Goal: Task Accomplishment & Management: Complete application form

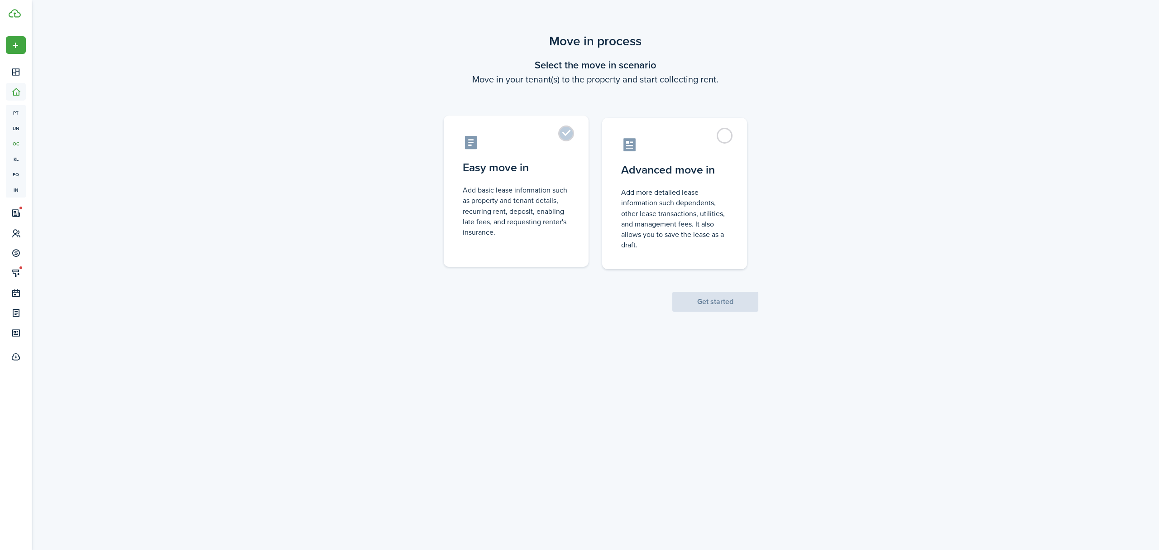
click at [551, 206] on control-radio-card-description "Add basic lease information such as property and tenant details, recurring rent…" at bounding box center [516, 211] width 107 height 53
radio input "true"
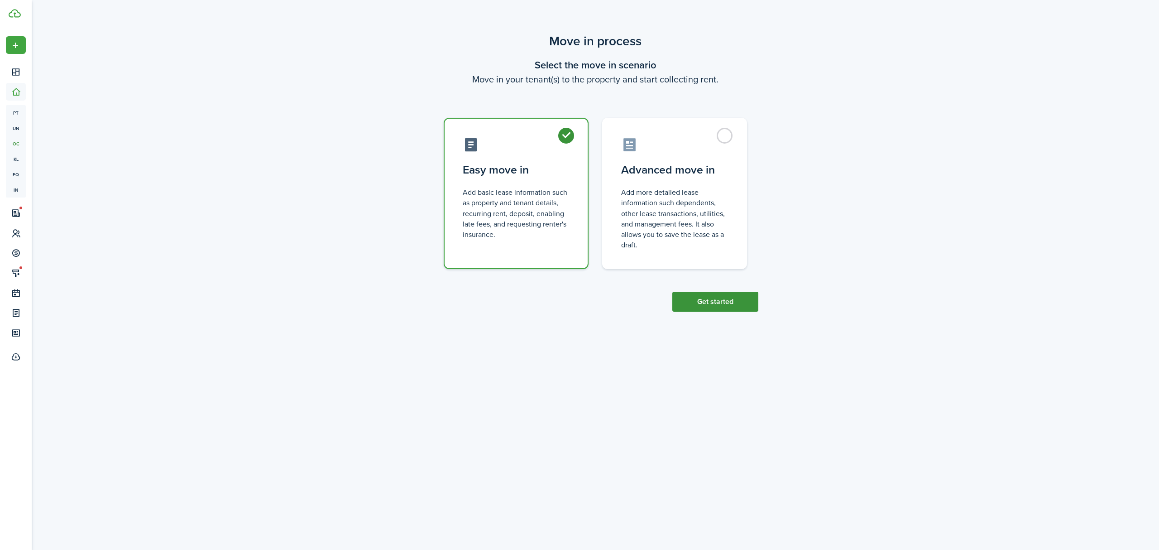
click at [694, 301] on button "Get started" at bounding box center [715, 302] width 86 height 20
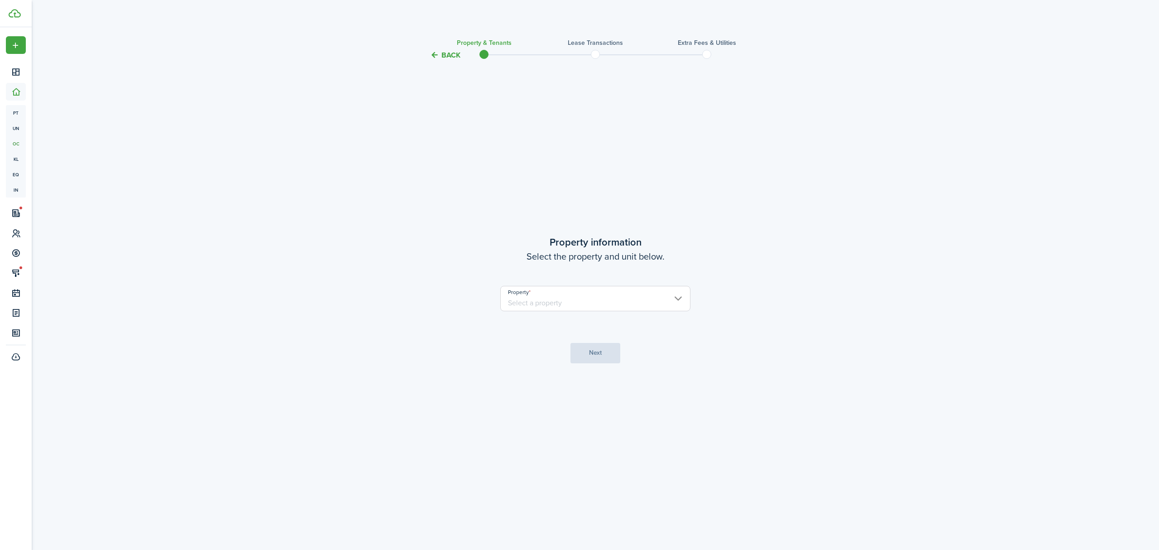
click at [626, 299] on input "Property" at bounding box center [595, 298] width 190 height 25
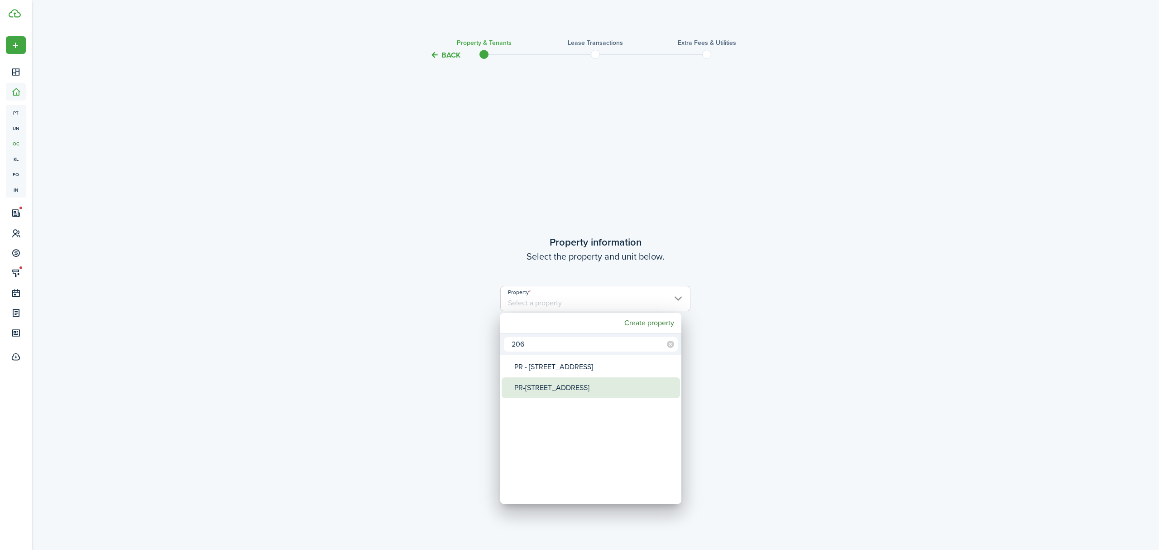
type input "206"
click at [572, 394] on div "PR-[STREET_ADDRESS]" at bounding box center [594, 387] width 160 height 21
type input "PR-[STREET_ADDRESS]"
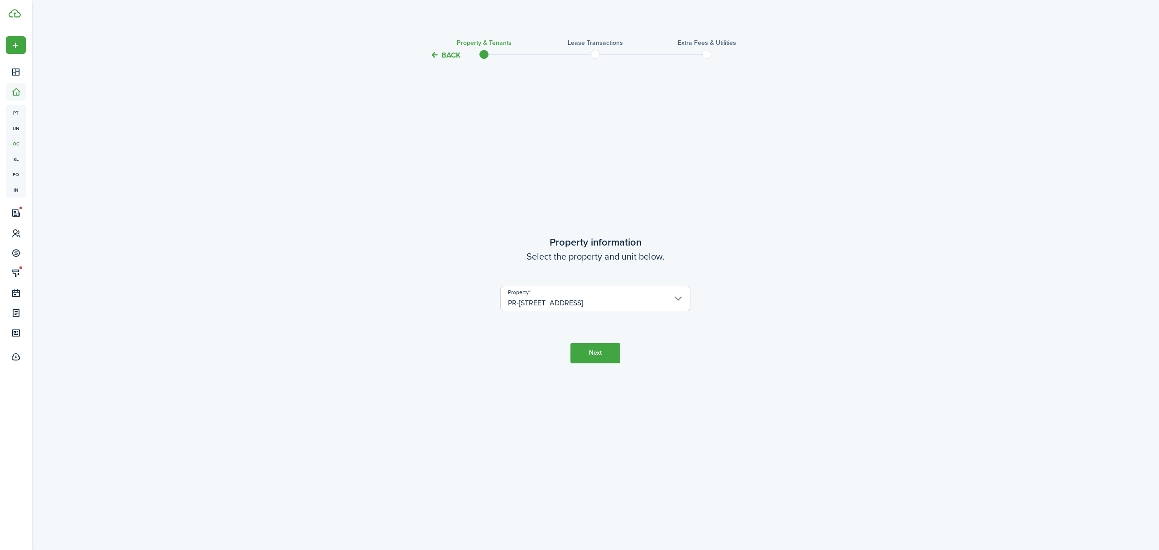
click at [602, 359] on button "Next" at bounding box center [596, 353] width 50 height 20
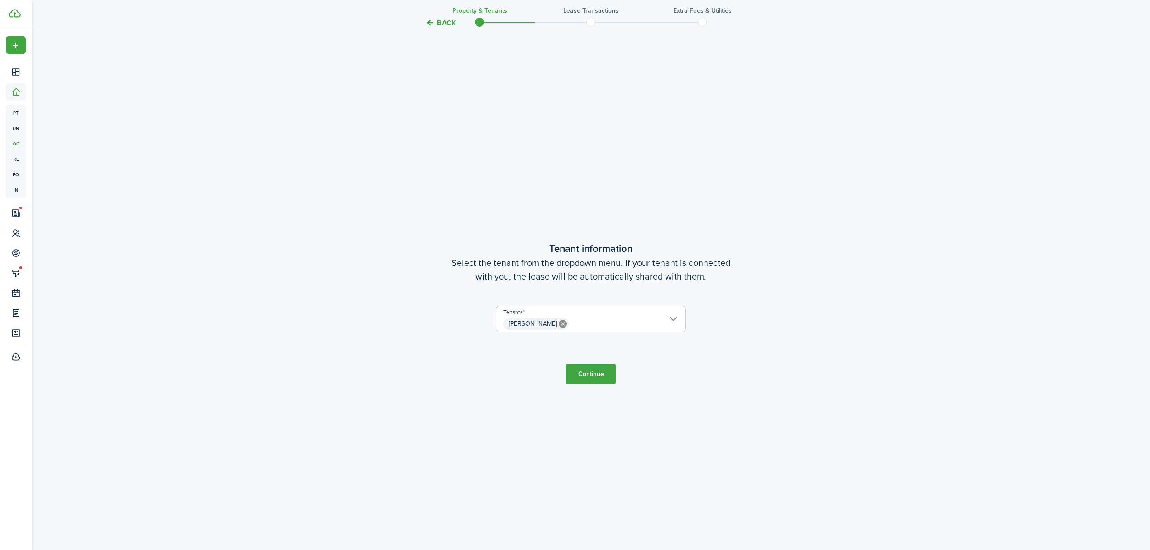
scroll to position [490, 0]
click at [590, 371] on button "Continue" at bounding box center [591, 371] width 50 height 20
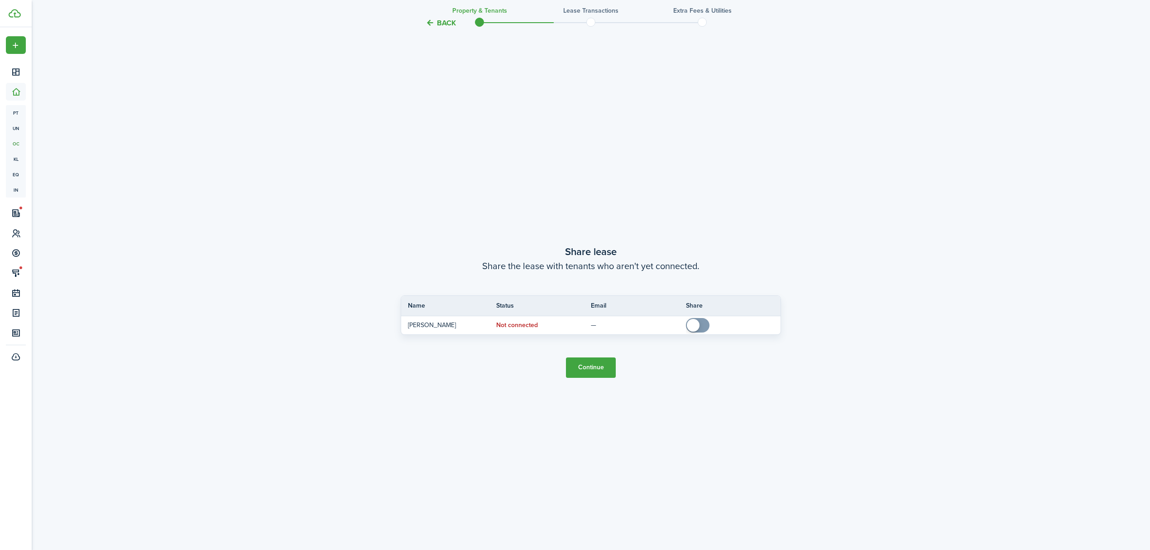
scroll to position [1040, 0]
click at [599, 368] on button "Continue" at bounding box center [591, 366] width 50 height 20
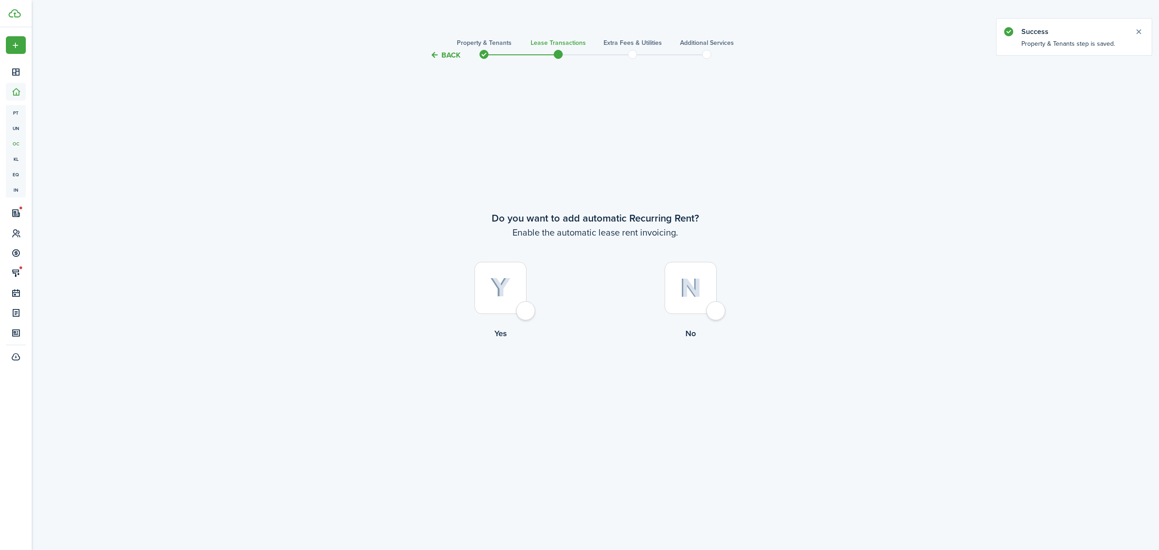
click at [514, 279] on div at bounding box center [501, 288] width 52 height 52
radio input "true"
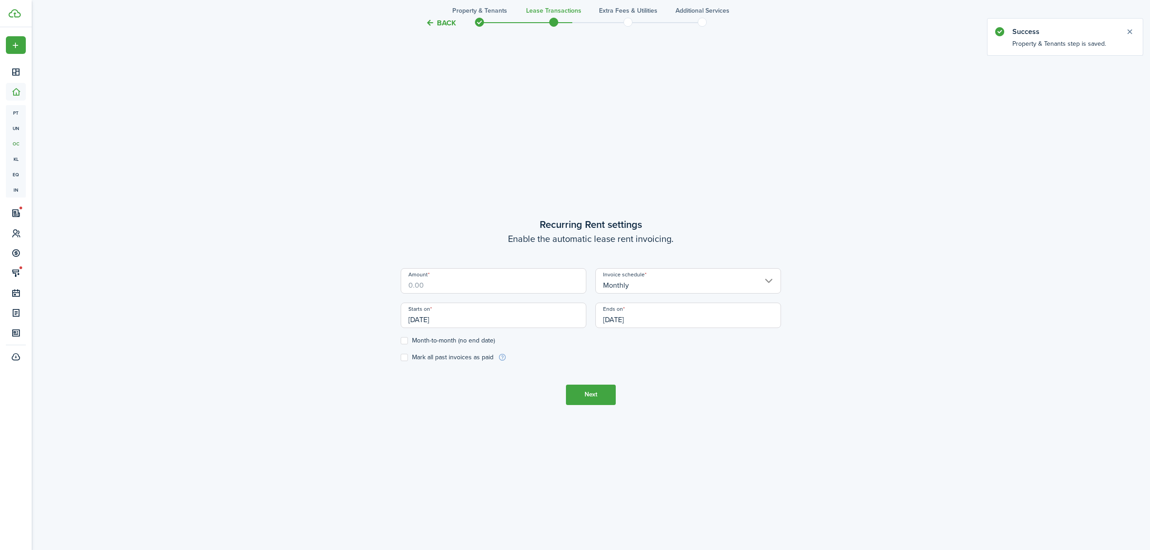
scroll to position [490, 0]
click at [535, 289] on input "Amount" at bounding box center [494, 280] width 186 height 25
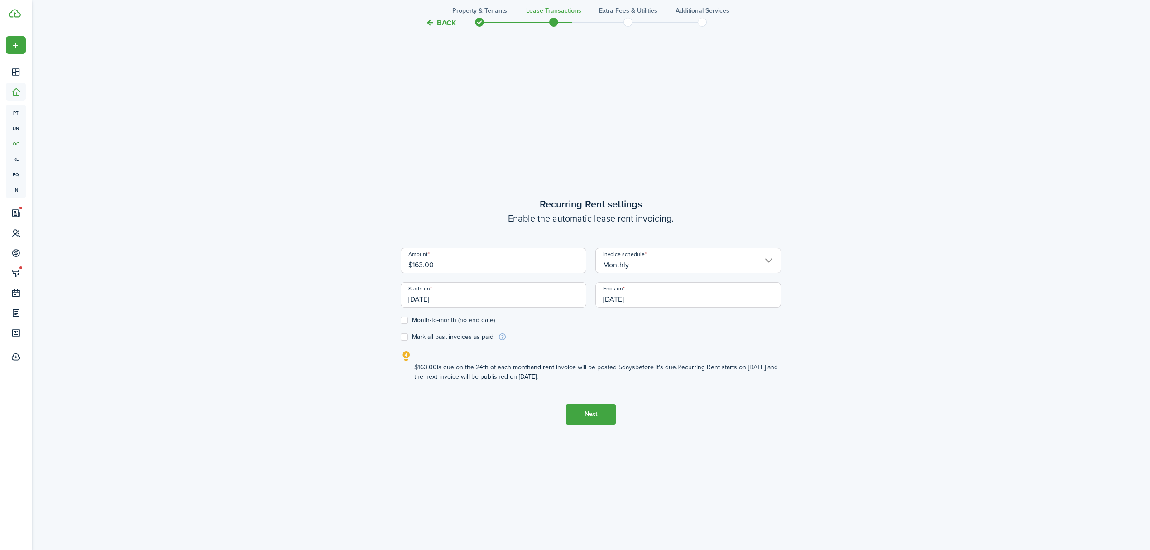
click at [442, 299] on input "[DATE]" at bounding box center [494, 294] width 186 height 25
type input "$163.00"
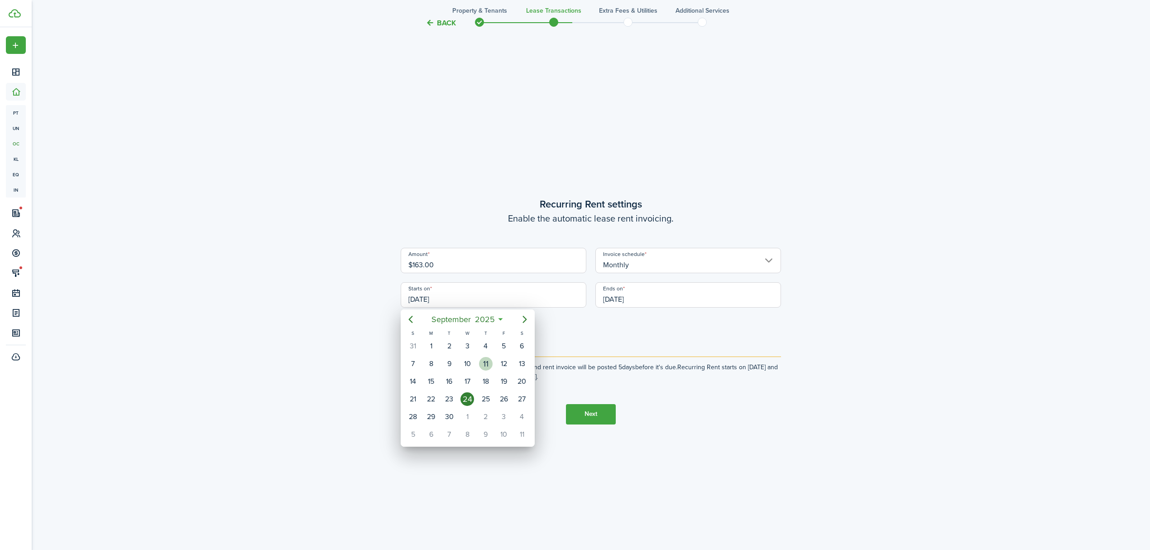
click at [480, 360] on div "11" at bounding box center [486, 364] width 14 height 14
type input "[DATE]"
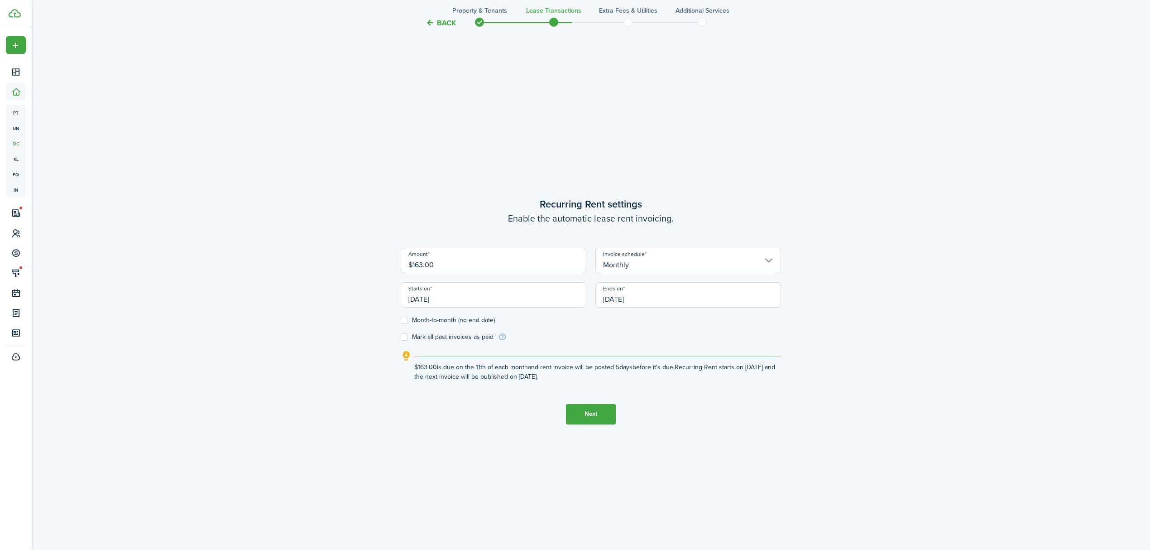
click at [404, 318] on label "Month-to-month (no end date)" at bounding box center [448, 320] width 94 height 7
click at [401, 320] on input "Month-to-month (no end date)" at bounding box center [400, 320] width 0 height 0
checkbox input "true"
click at [585, 415] on button "Next" at bounding box center [591, 414] width 50 height 20
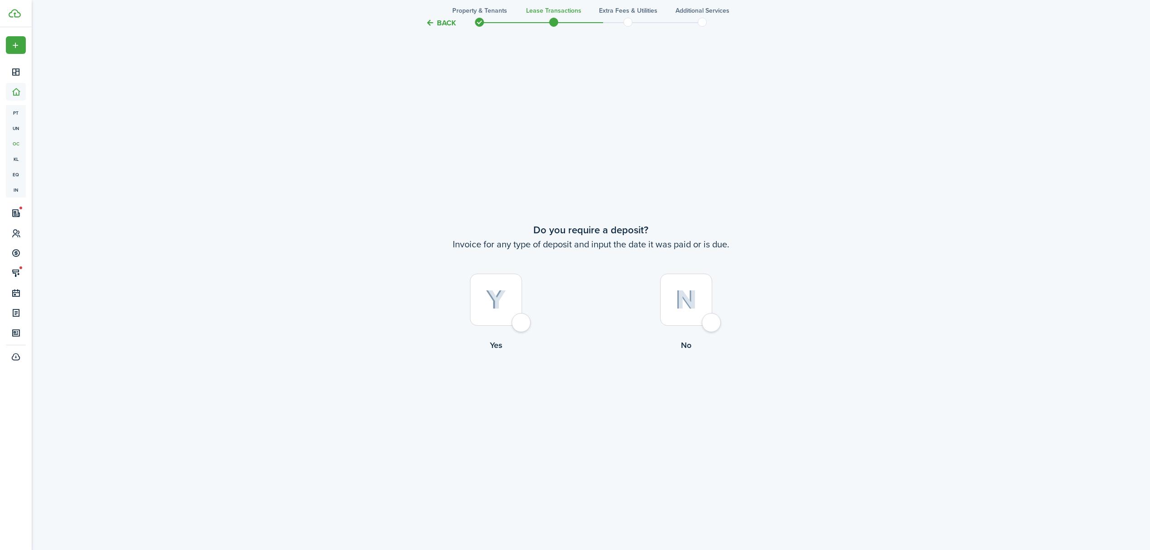
scroll to position [1040, 0]
click at [687, 288] on div at bounding box center [686, 299] width 52 height 52
radio input "true"
click at [600, 387] on button "Continue" at bounding box center [591, 388] width 50 height 20
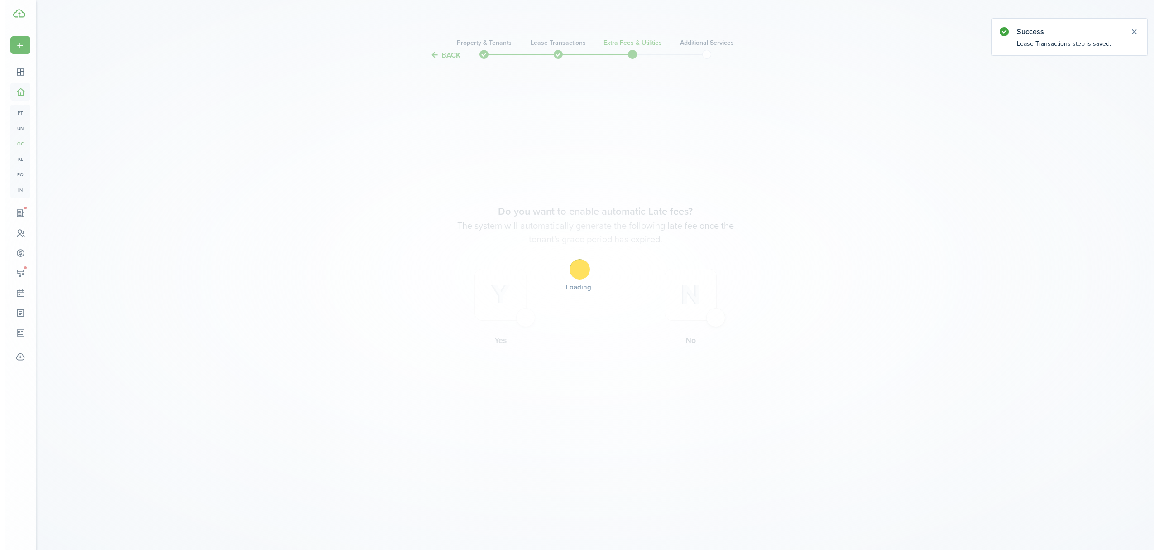
scroll to position [0, 0]
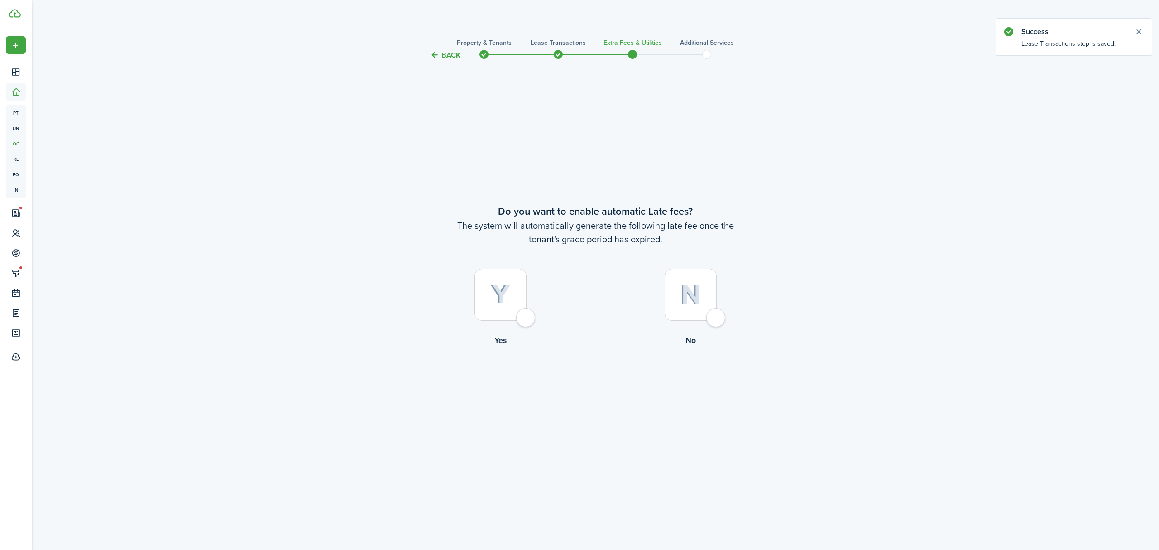
click at [684, 281] on div at bounding box center [691, 295] width 52 height 52
radio input "true"
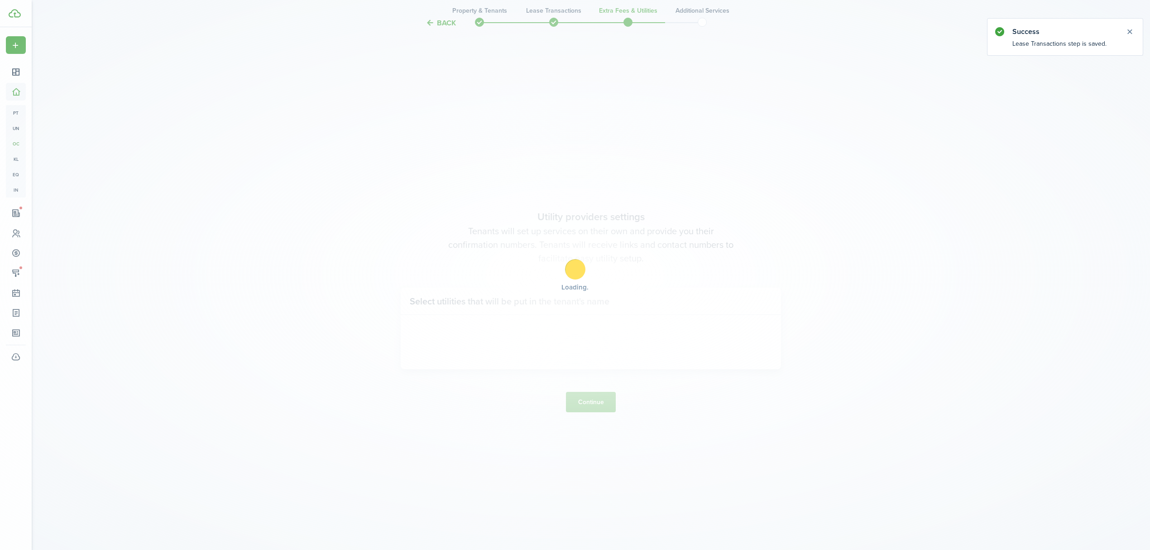
scroll to position [490, 0]
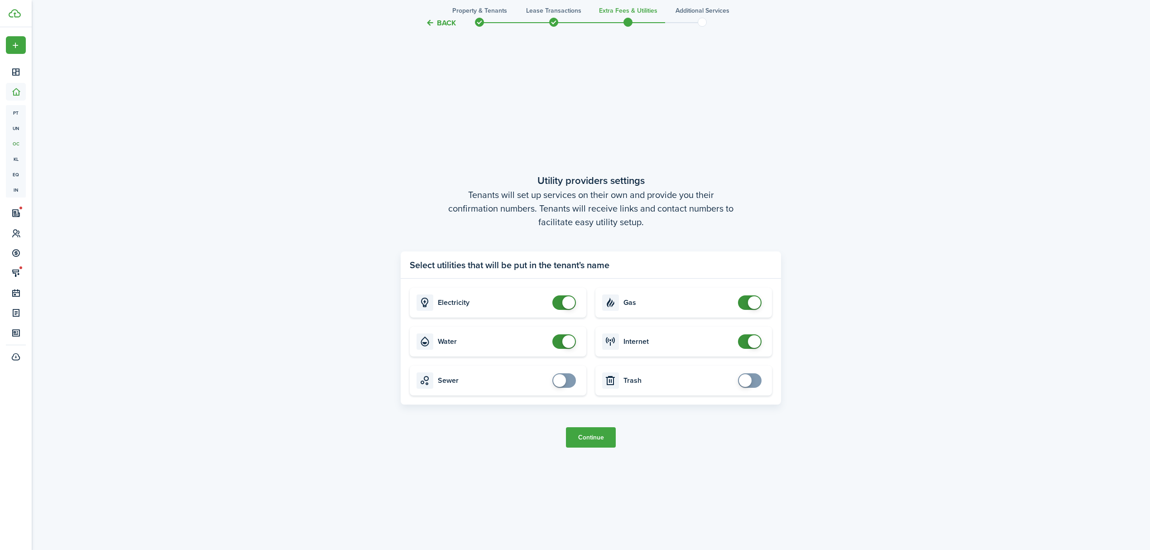
click at [585, 439] on button "Continue" at bounding box center [591, 437] width 50 height 20
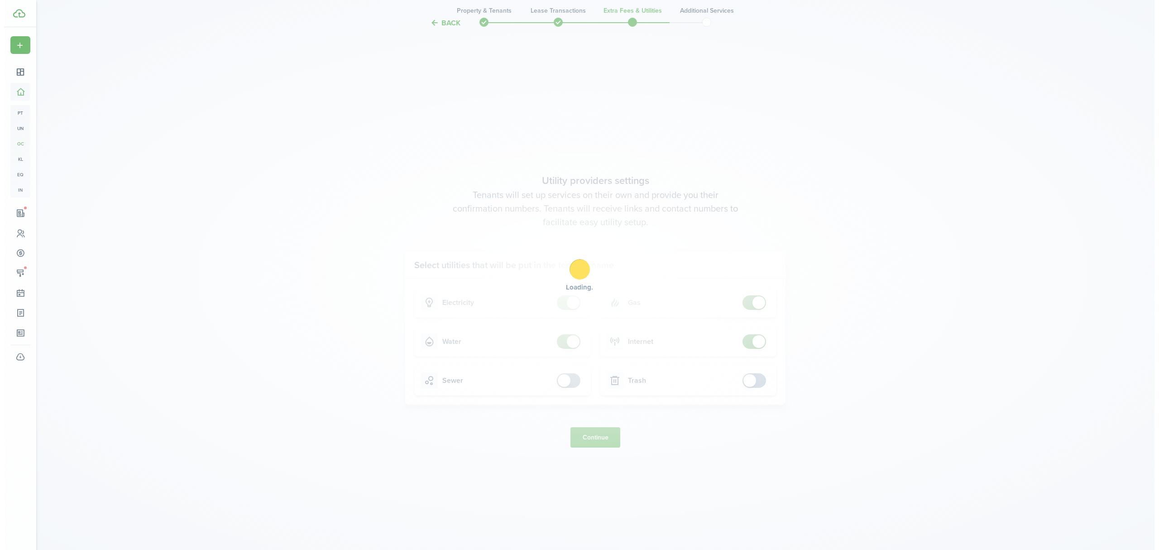
scroll to position [0, 0]
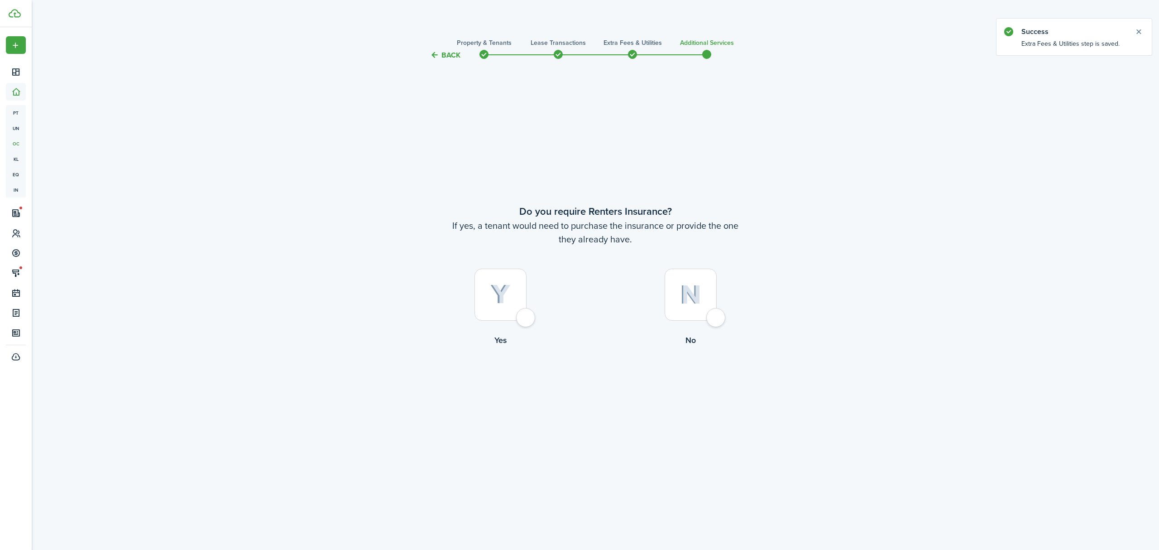
click at [692, 296] on img at bounding box center [690, 294] width 21 height 19
radio input "true"
click at [610, 388] on button "Complete move in" at bounding box center [595, 383] width 67 height 20
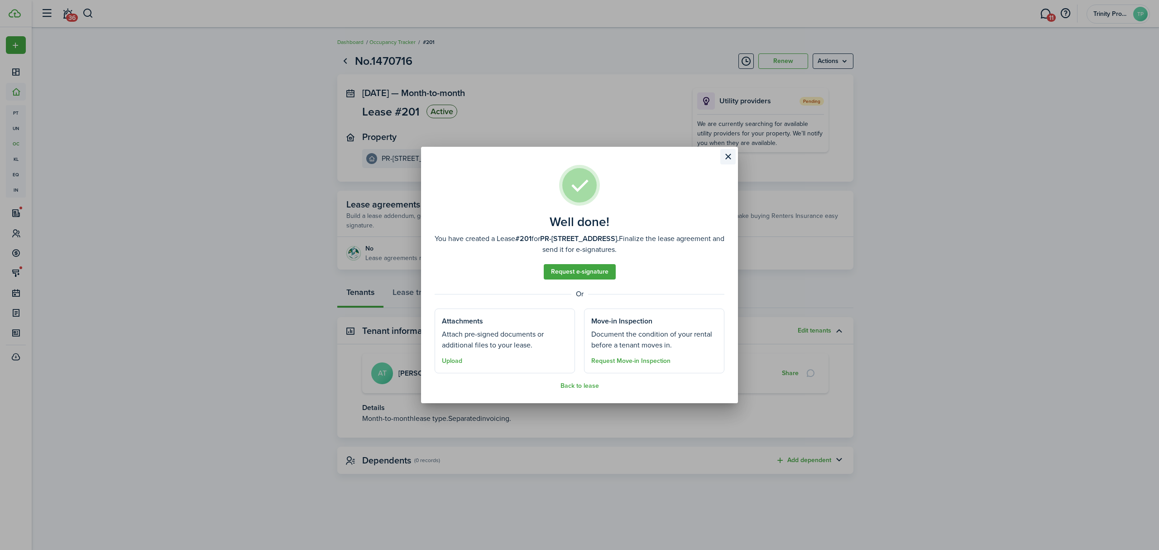
click at [731, 149] on button "Close modal" at bounding box center [727, 156] width 15 height 15
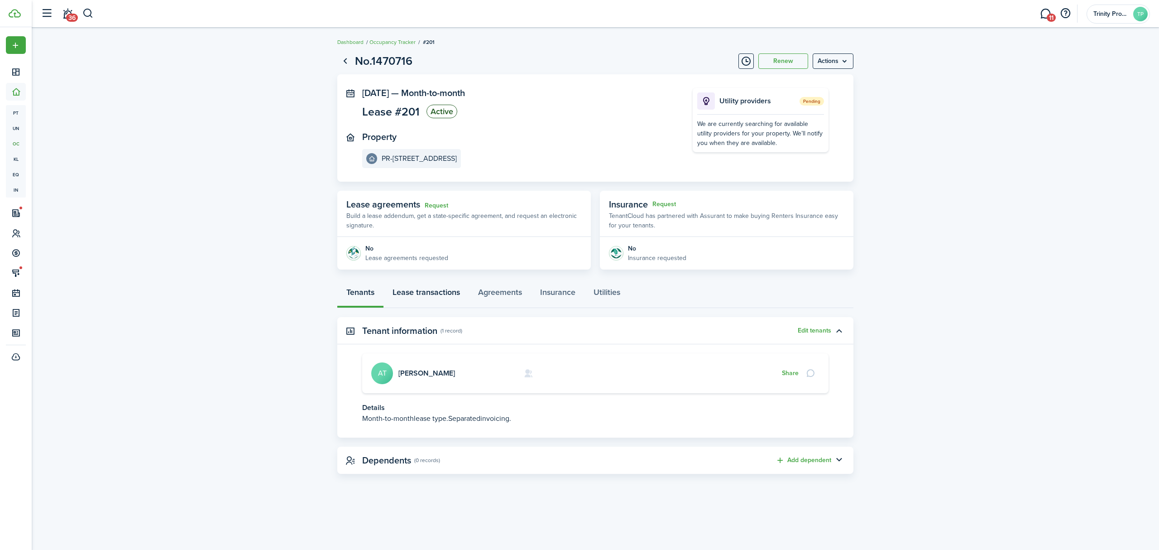
click at [433, 296] on link "Lease transactions" at bounding box center [427, 294] width 86 height 27
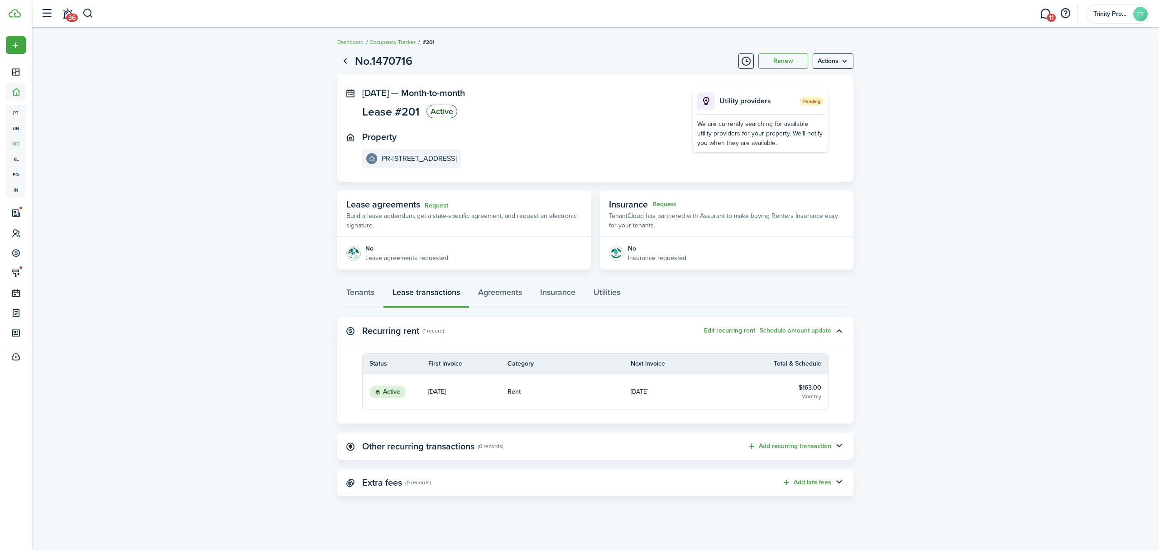
click at [725, 327] on button "Edit recurring rent" at bounding box center [729, 330] width 51 height 7
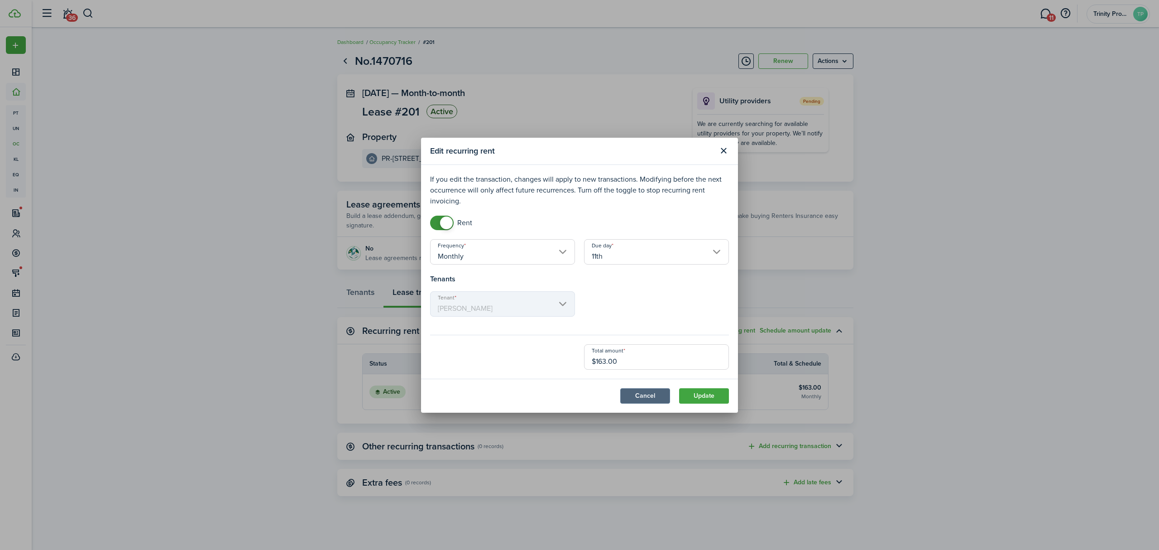
click at [658, 394] on button "Cancel" at bounding box center [645, 395] width 50 height 15
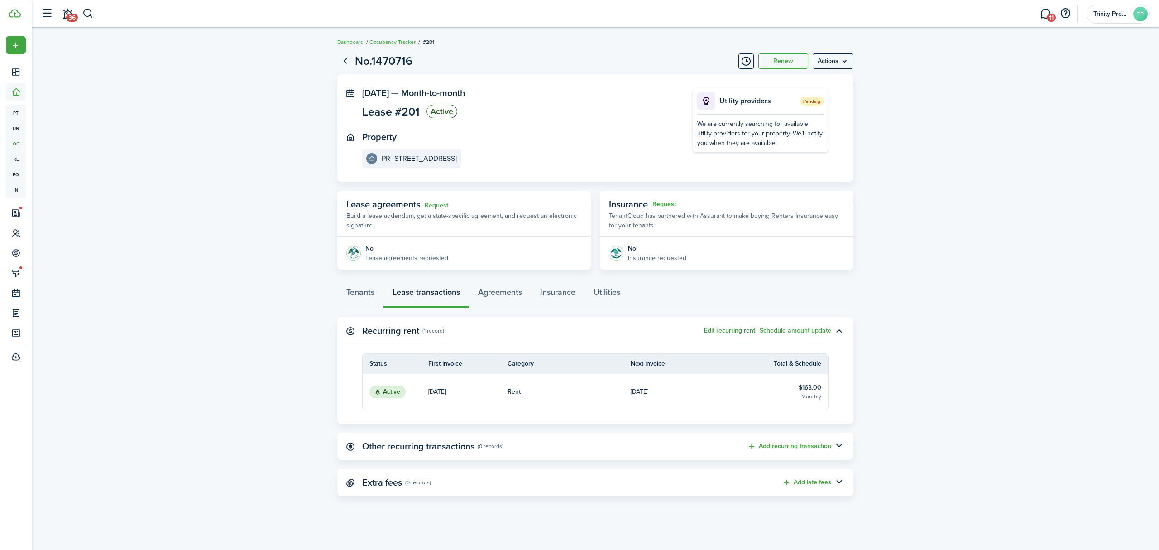
click at [743, 328] on button "Edit recurring rent" at bounding box center [729, 330] width 51 height 7
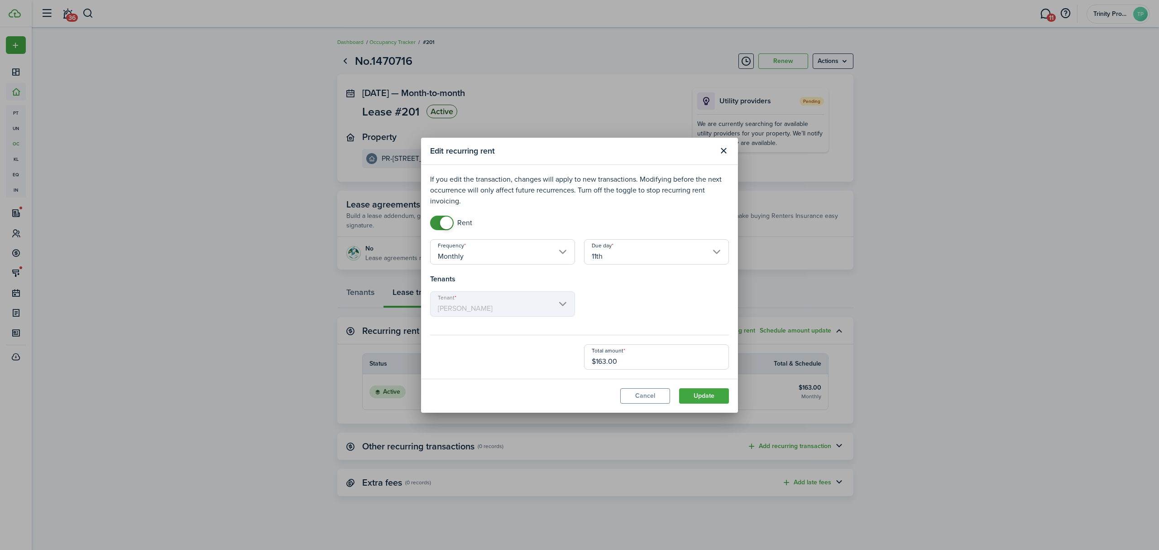
checkbox input "false"
click at [447, 223] on span at bounding box center [446, 222] width 13 height 13
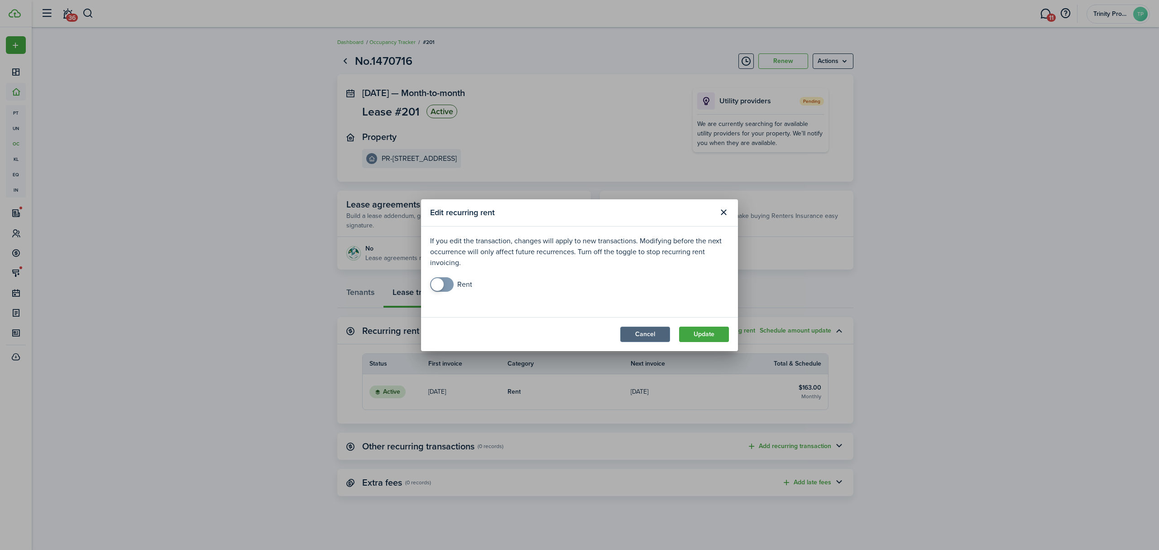
click at [645, 334] on button "Cancel" at bounding box center [645, 334] width 50 height 15
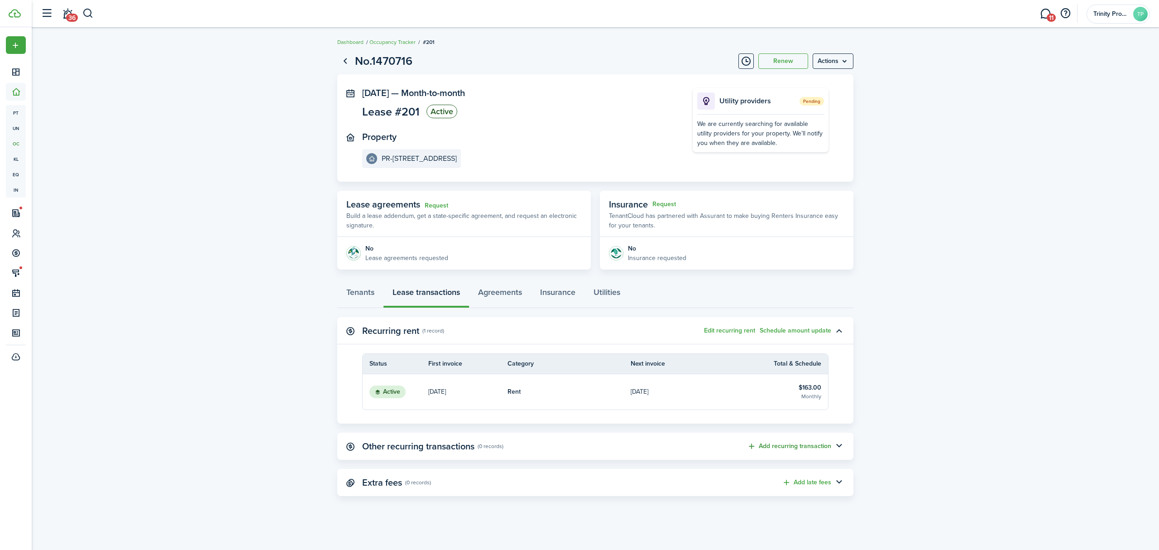
click at [755, 443] on button "Add recurring transaction" at bounding box center [789, 446] width 84 height 10
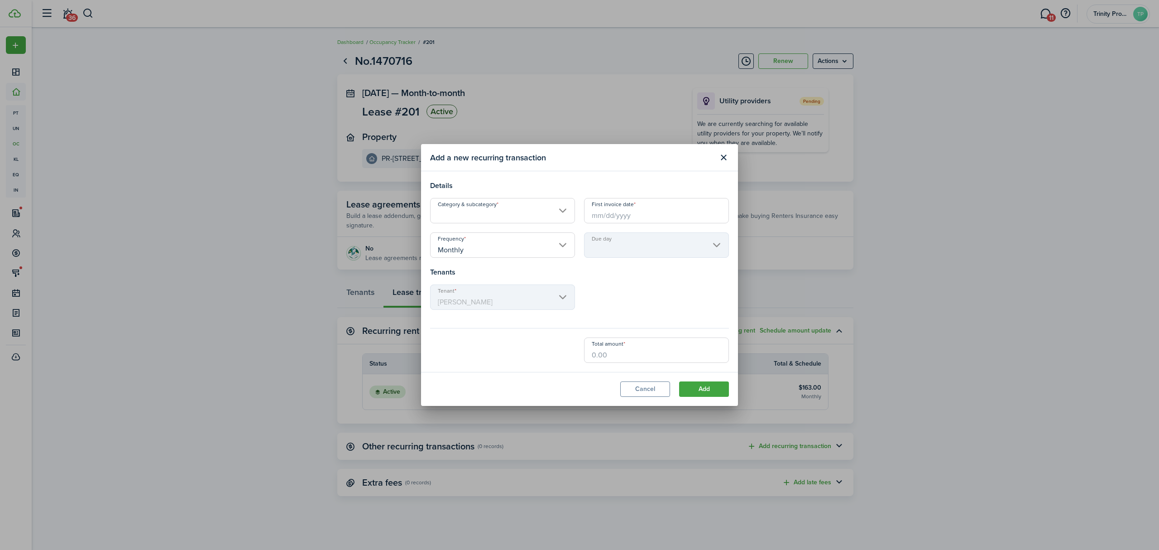
click at [535, 215] on input "Category & subcategory" at bounding box center [502, 210] width 145 height 25
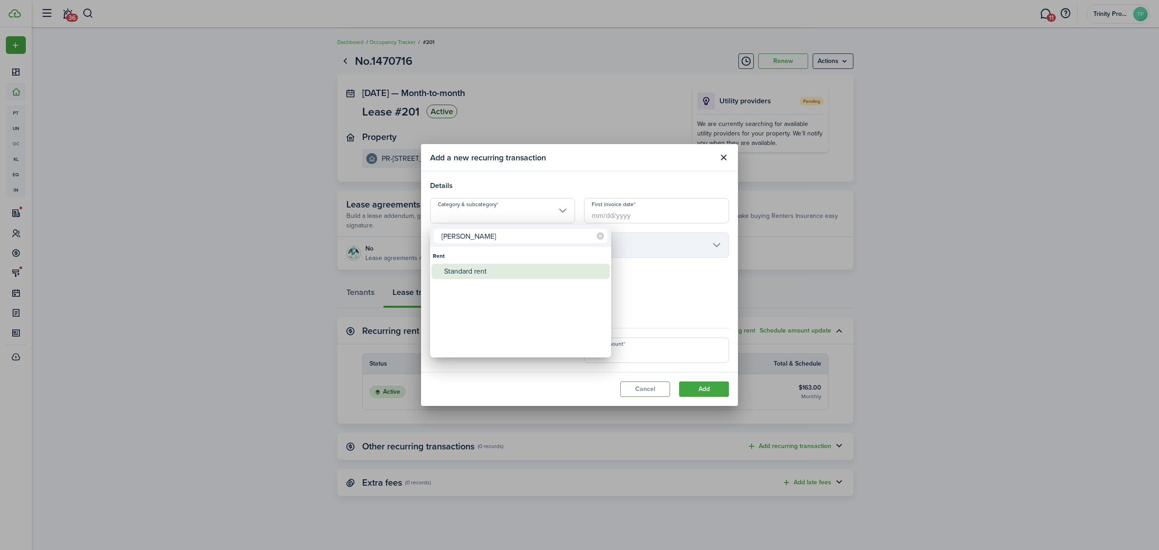
type input "[PERSON_NAME]"
click at [482, 272] on div "Standard rent" at bounding box center [524, 271] width 160 height 15
type input "Rent / Standard rent"
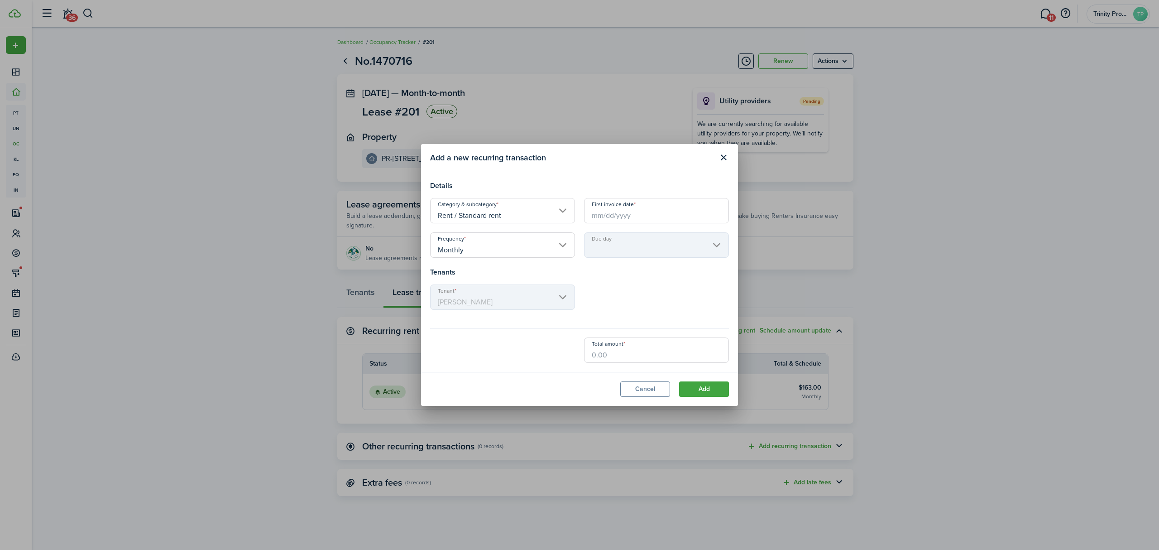
click at [610, 210] on input "First invoice date" at bounding box center [656, 210] width 145 height 25
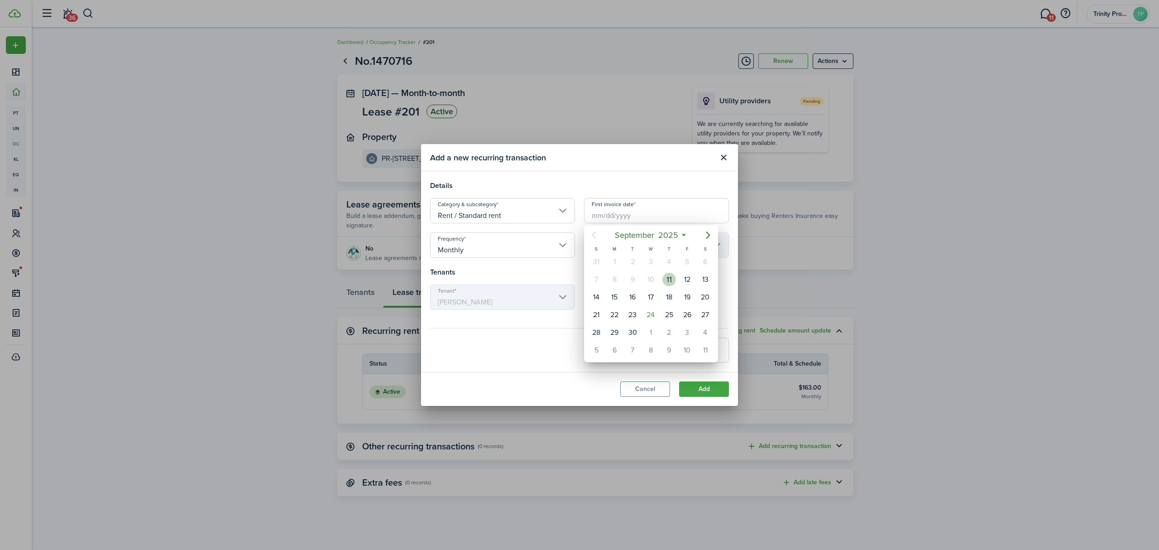
click at [669, 280] on div "11" at bounding box center [670, 280] width 14 height 14
type input "[DATE]"
type input "11th"
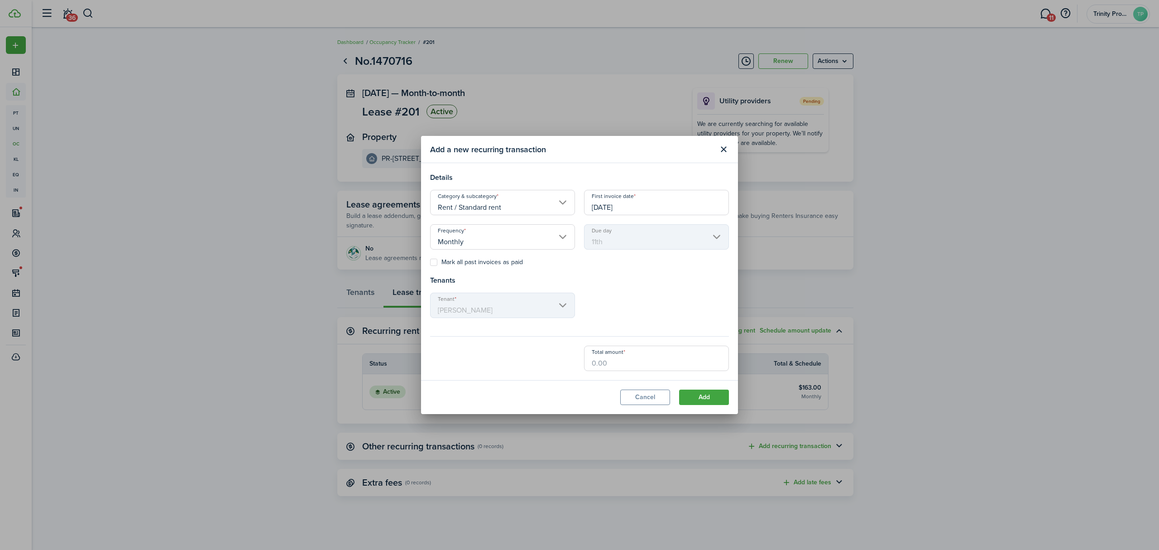
click at [604, 209] on input "[DATE]" at bounding box center [656, 202] width 145 height 25
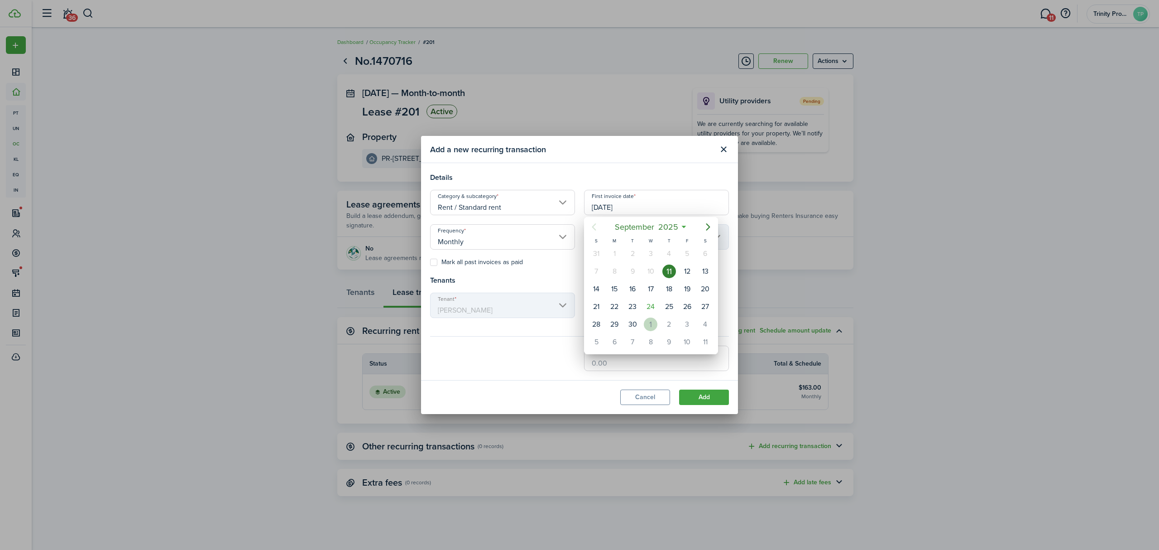
click at [649, 325] on div "1" at bounding box center [651, 324] width 14 height 14
type input "[DATE]"
type input "1st"
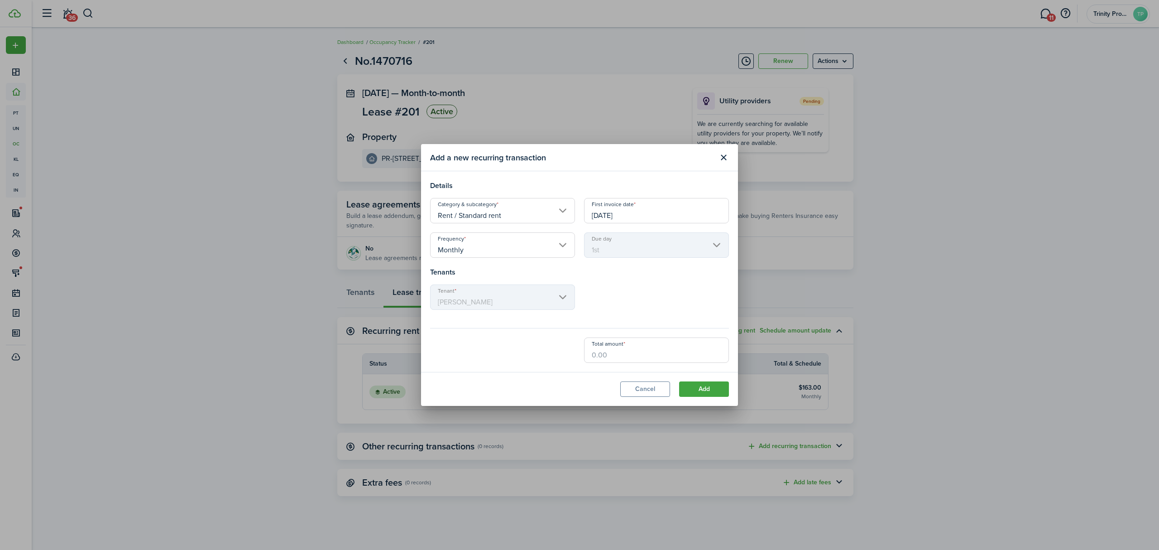
click at [597, 355] on input "Total amount" at bounding box center [656, 349] width 145 height 25
type input "$907.00"
click at [704, 388] on button "Add" at bounding box center [704, 388] width 50 height 15
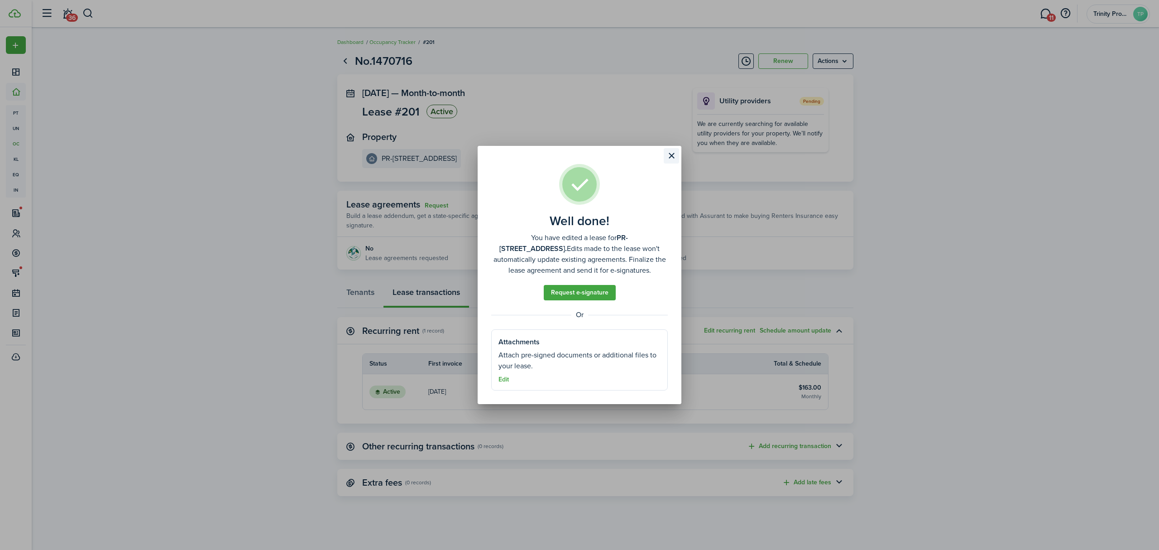
click at [672, 157] on button "Close modal" at bounding box center [671, 155] width 15 height 15
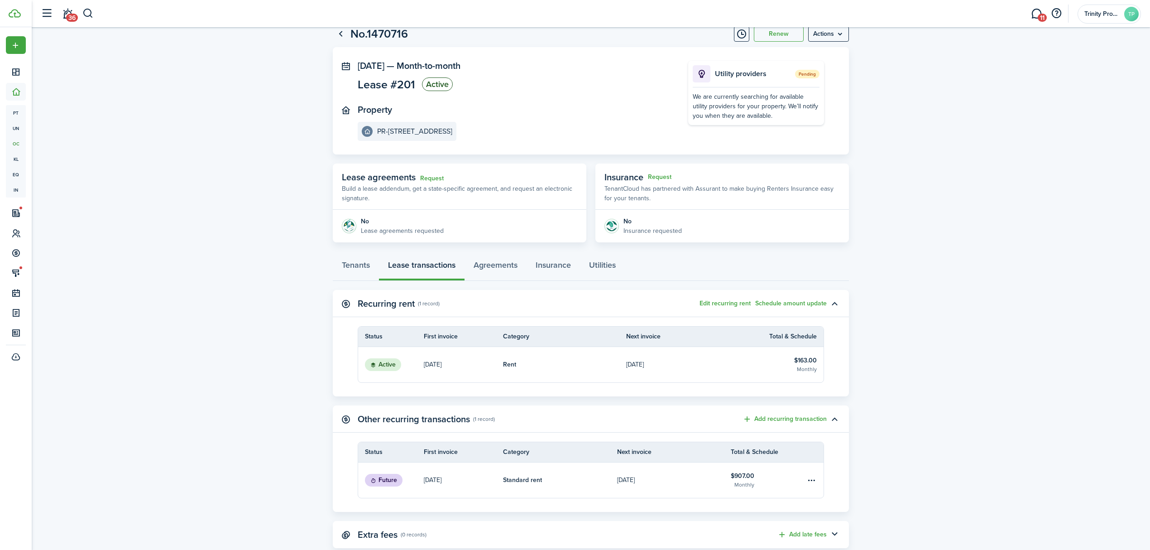
scroll to position [51, 0]
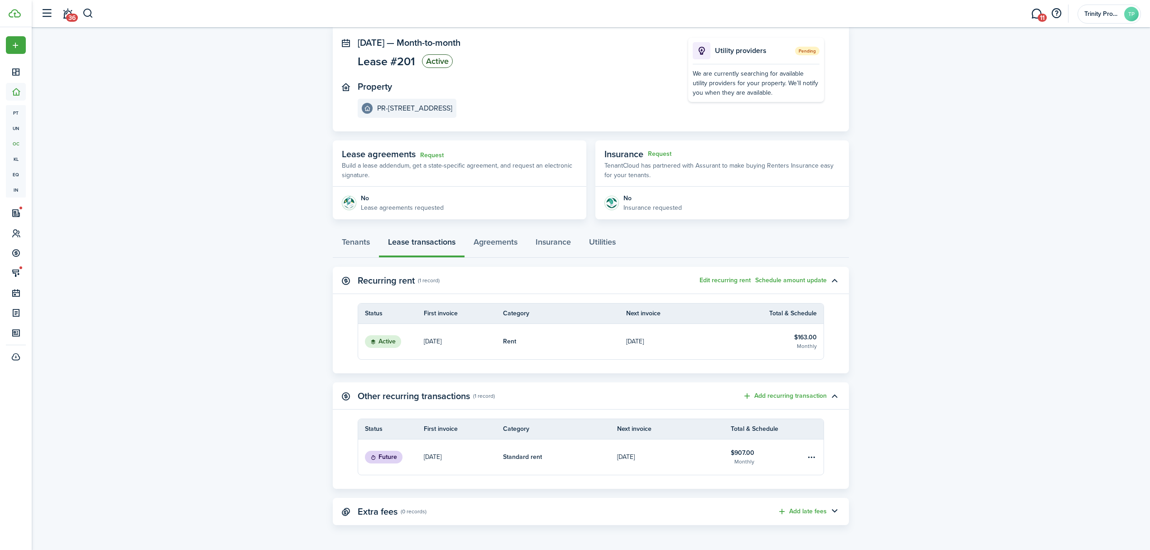
click at [703, 345] on link "[DATE]" at bounding box center [687, 341] width 123 height 35
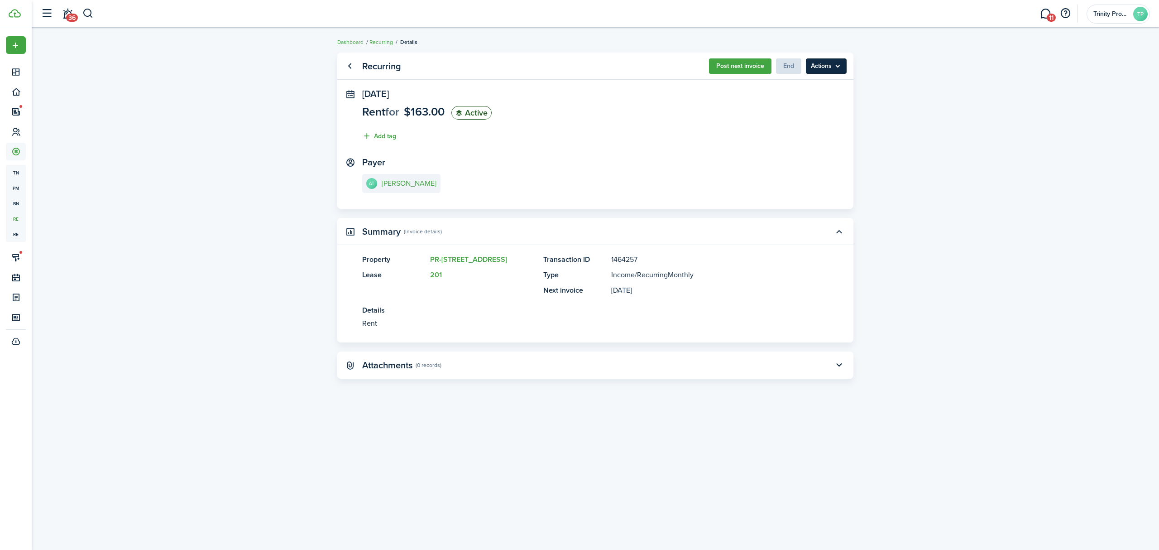
click at [839, 60] on menu-btn "Actions" at bounding box center [826, 65] width 41 height 15
click at [660, 160] on panel-main-section "Payer AT [PERSON_NAME]" at bounding box center [595, 176] width 466 height 38
click at [427, 107] on span "$163.00" at bounding box center [424, 111] width 41 height 17
click at [348, 61] on link "Go back" at bounding box center [349, 65] width 15 height 15
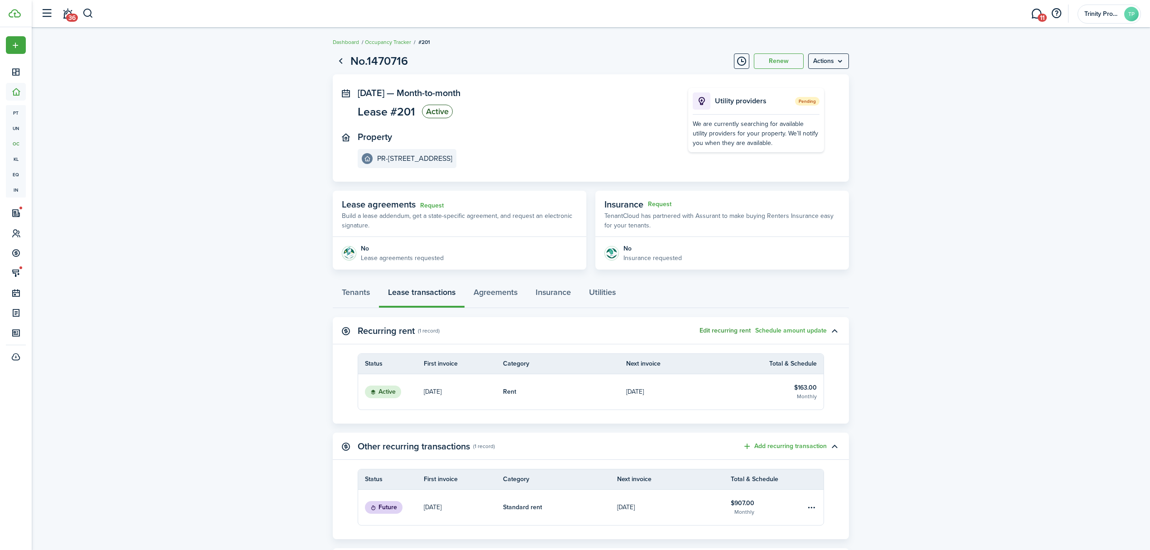
click at [729, 330] on button "Edit recurring rent" at bounding box center [725, 330] width 51 height 7
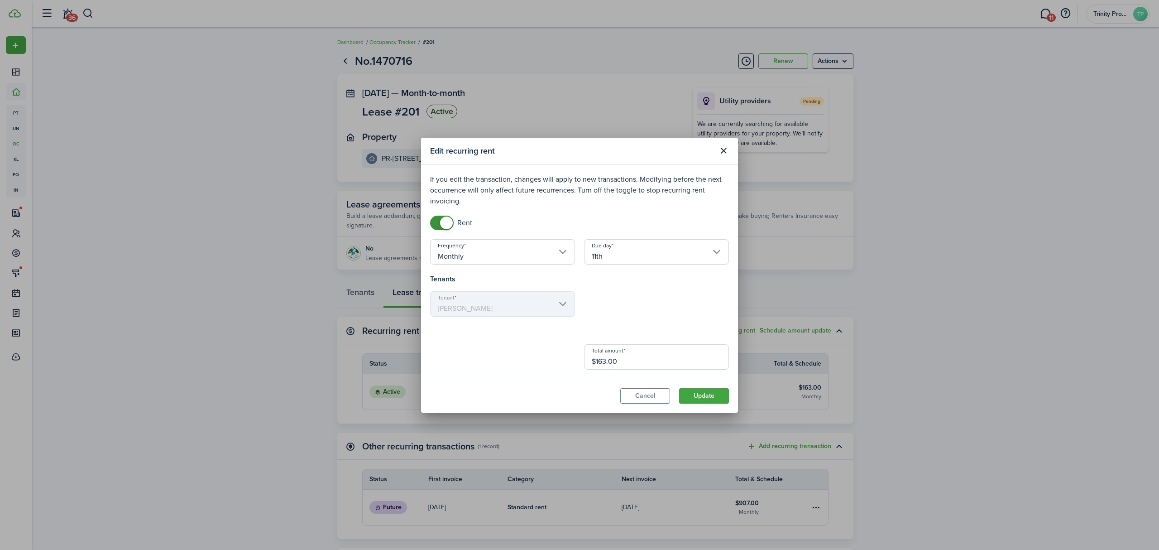
click at [636, 252] on input "11th" at bounding box center [656, 251] width 145 height 25
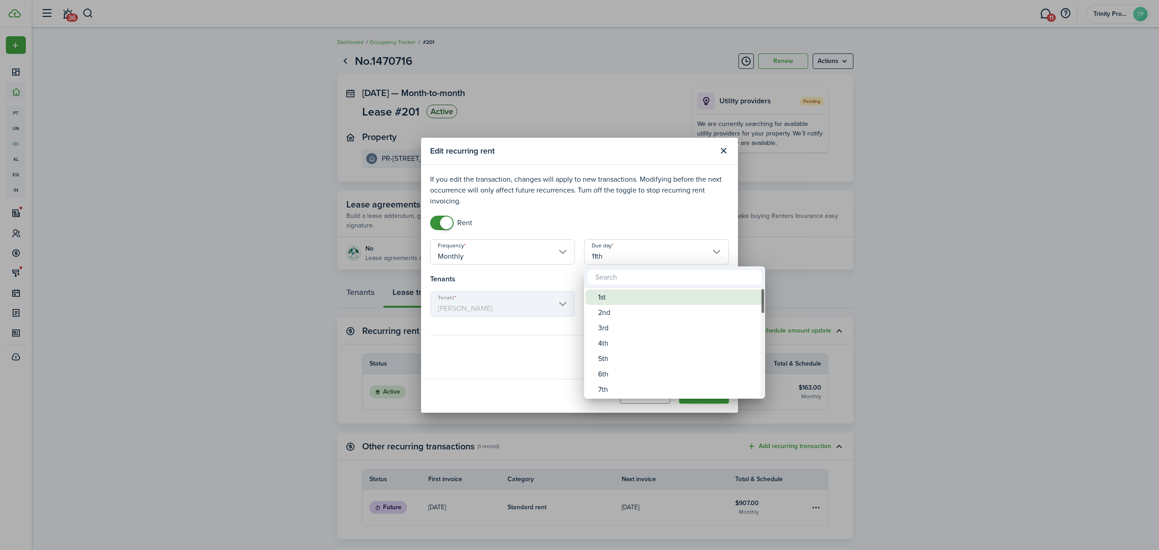
click at [619, 296] on div "1st" at bounding box center [678, 296] width 160 height 15
type input "1st"
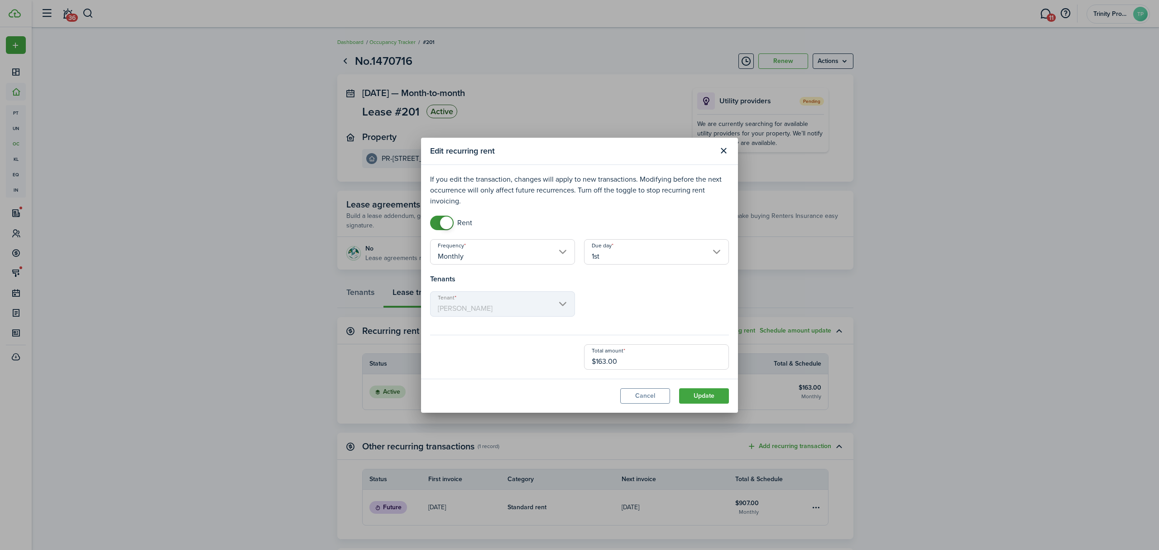
click at [625, 358] on input "$163.00" at bounding box center [656, 356] width 145 height 25
type input "$163.00"
click at [481, 415] on div "Edit recurring rent If you edit the transaction, changes will apply to new tran…" at bounding box center [579, 275] width 1159 height 550
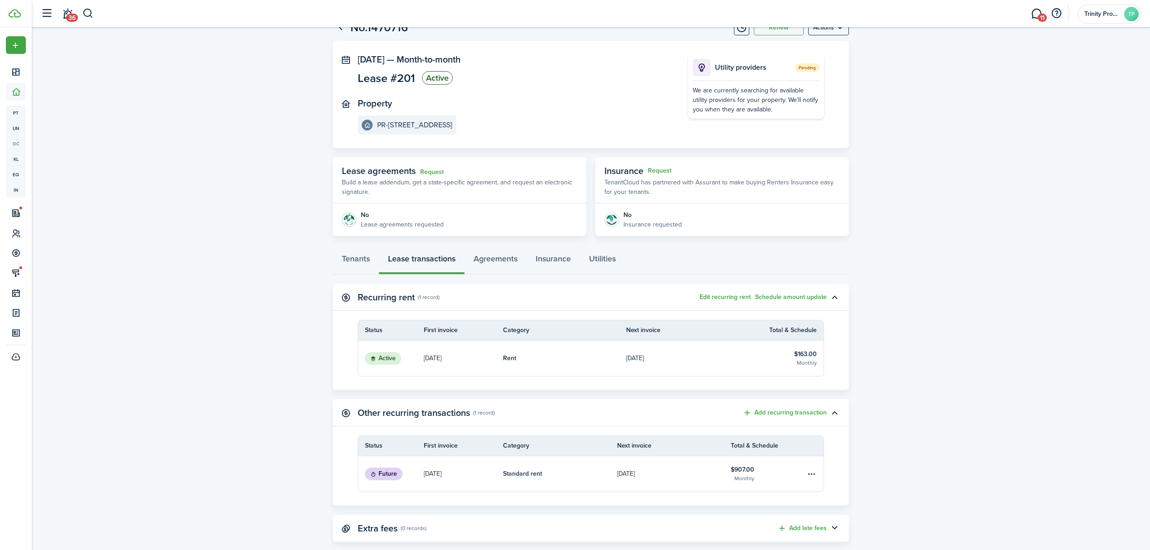
scroll to position [51, 0]
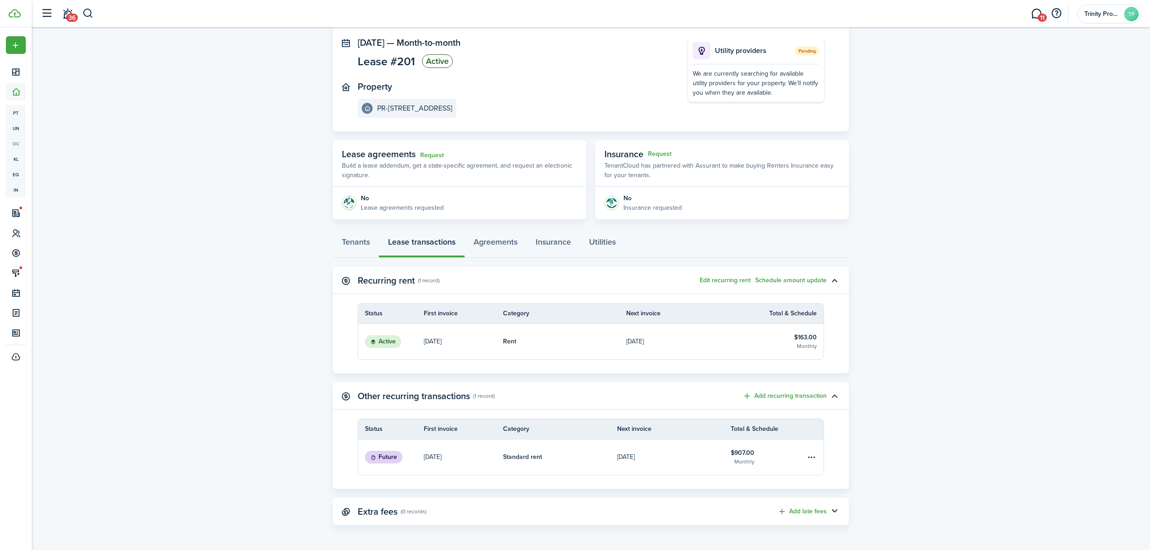
click at [442, 341] on p "[DATE]" at bounding box center [433, 341] width 18 height 10
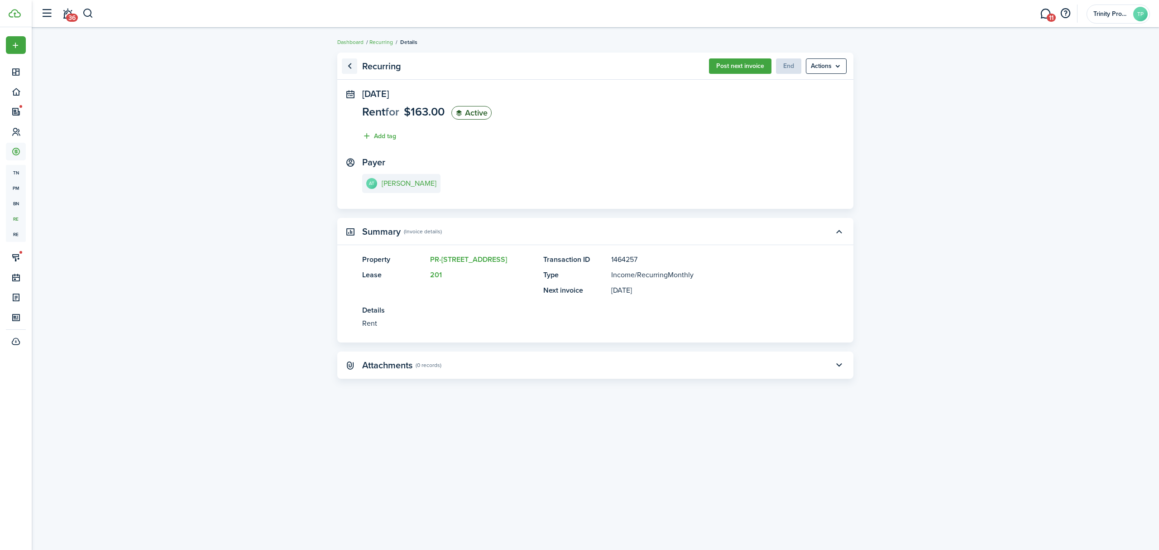
click at [350, 63] on link "Go back" at bounding box center [349, 65] width 15 height 15
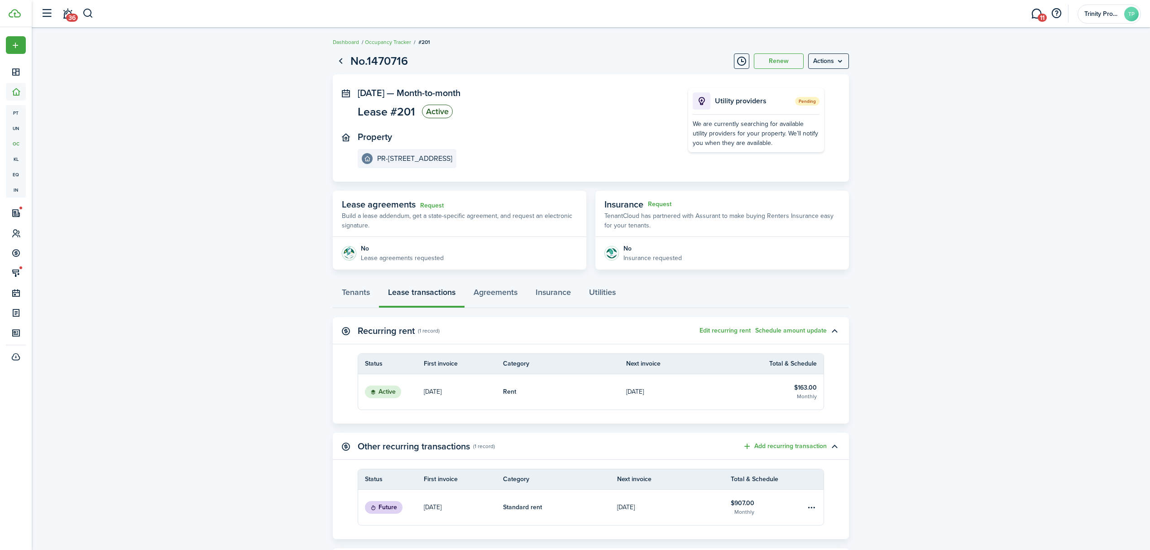
click at [821, 53] on page-view-header "No.1470716 Renew Actions" at bounding box center [591, 61] width 516 height 17
click at [831, 62] on menu-btn "Actions" at bounding box center [828, 60] width 41 height 15
click at [360, 285] on link "Tenants" at bounding box center [356, 294] width 46 height 27
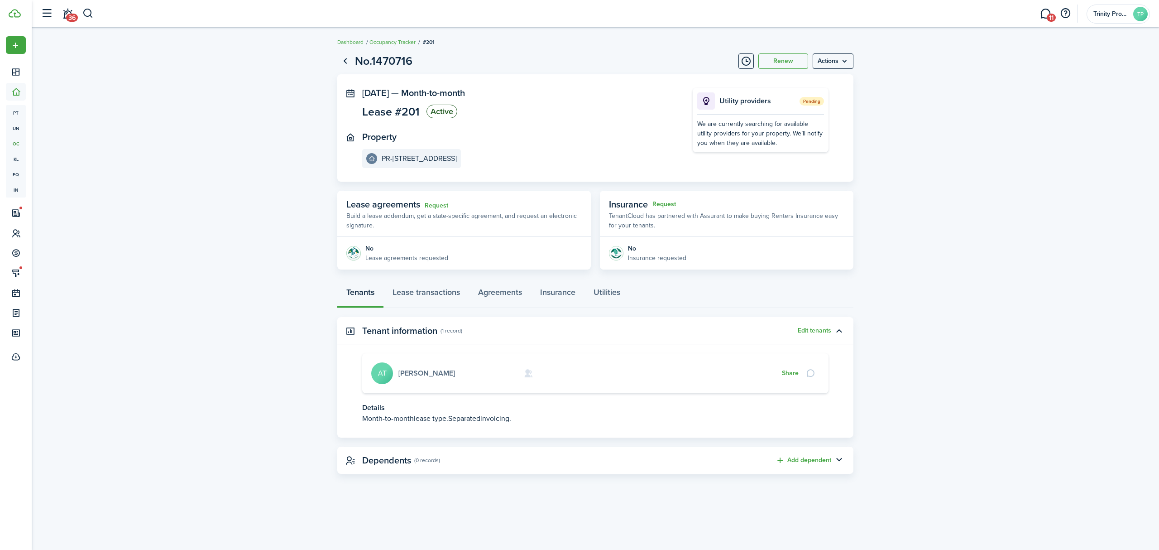
click at [410, 374] on link "[PERSON_NAME]" at bounding box center [427, 373] width 57 height 10
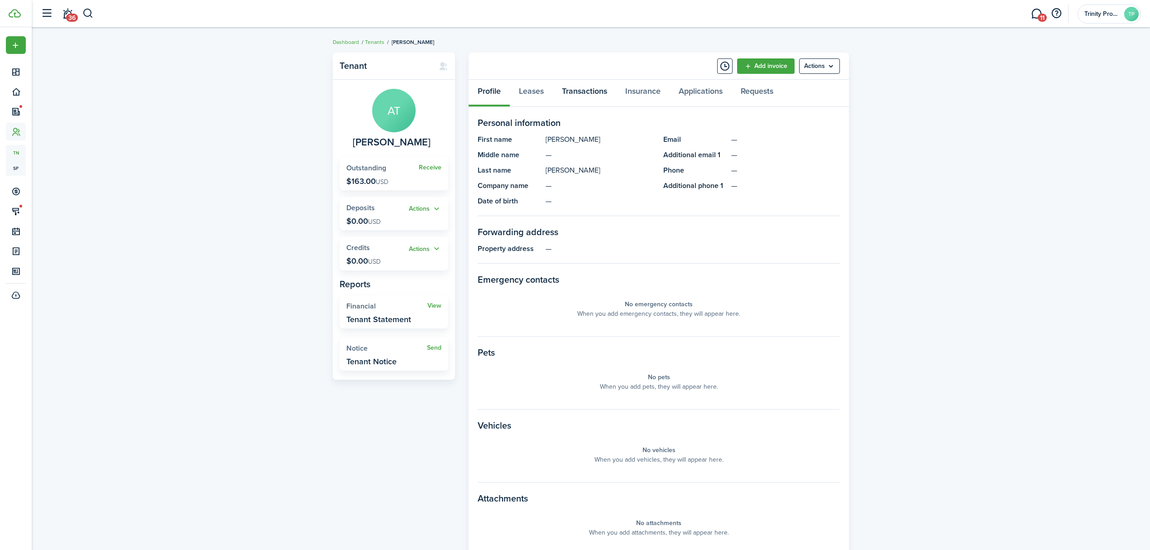
click at [589, 90] on link "Transactions" at bounding box center [584, 93] width 63 height 27
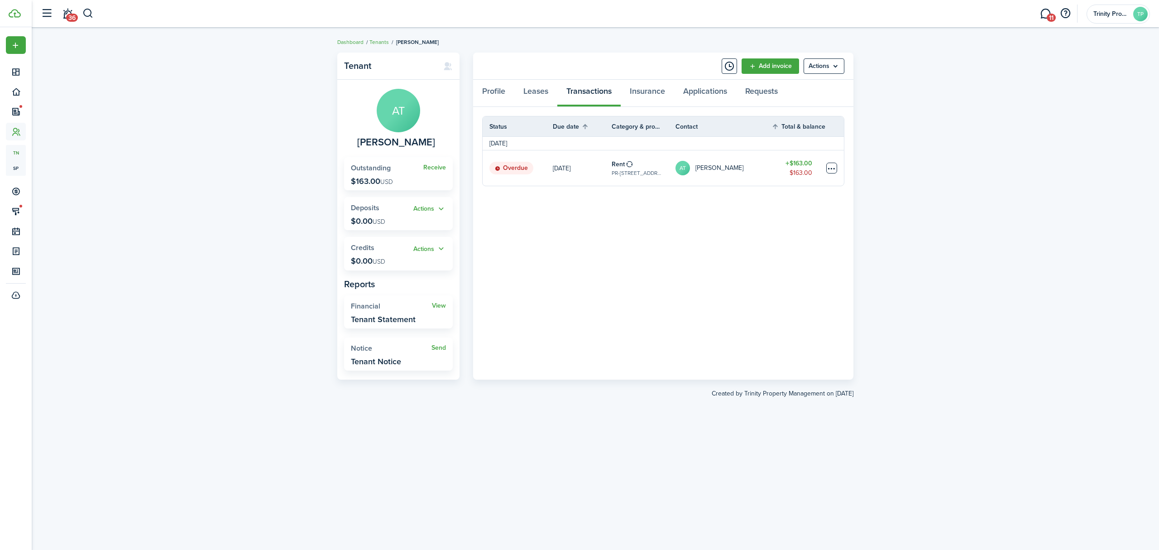
click at [831, 166] on table-menu-btn-icon at bounding box center [831, 168] width 11 height 11
click at [766, 182] on button "Edit" at bounding box center [797, 185] width 79 height 15
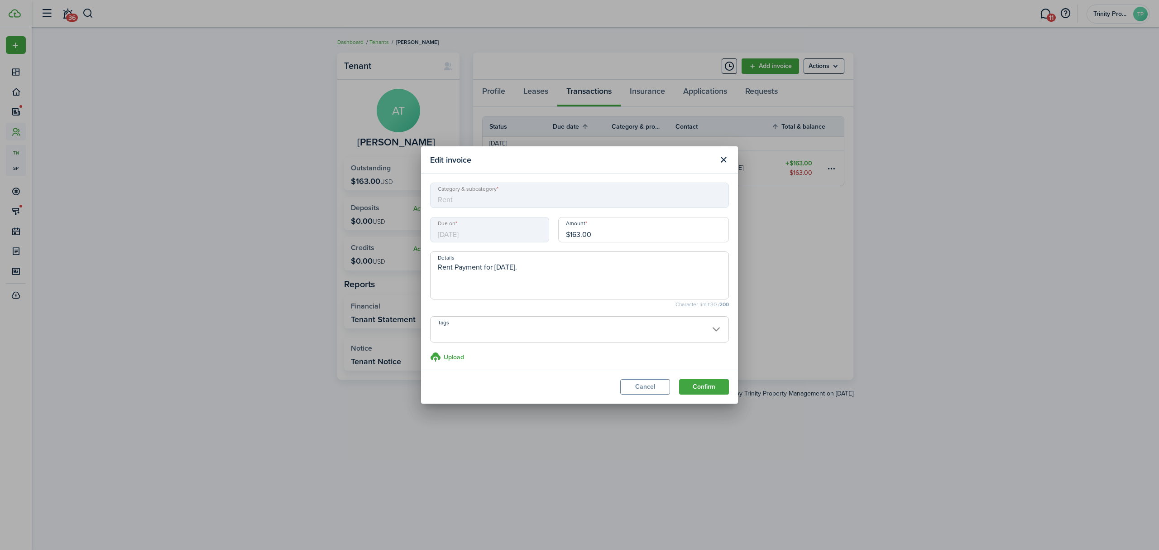
click at [611, 236] on input "$163.00" at bounding box center [643, 229] width 171 height 25
type input "$604.60"
click at [697, 392] on button "Confirm" at bounding box center [704, 386] width 50 height 15
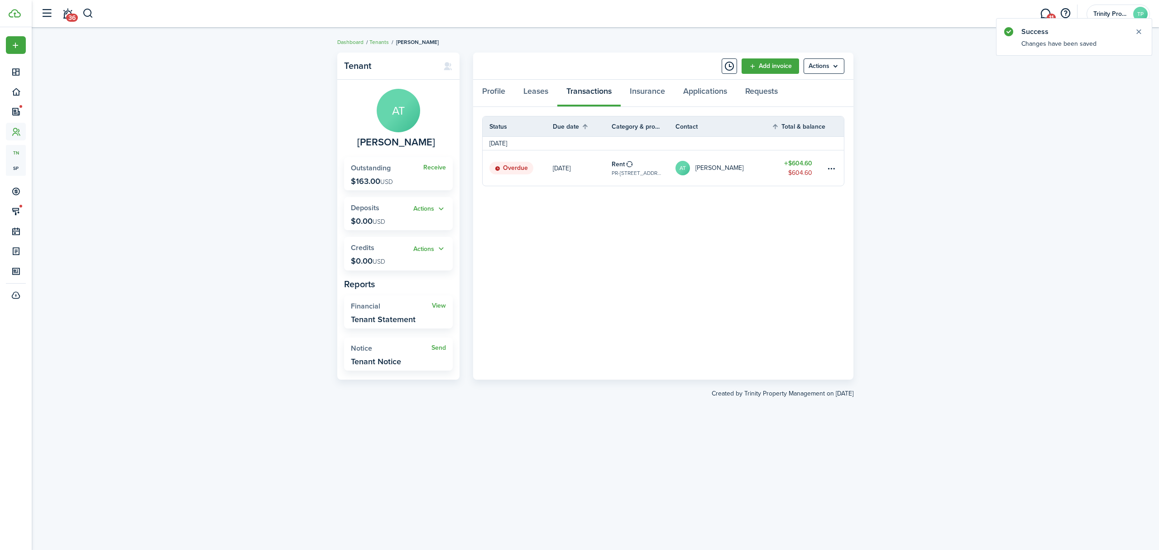
click at [754, 164] on link "AT [PERSON_NAME]" at bounding box center [724, 167] width 96 height 35
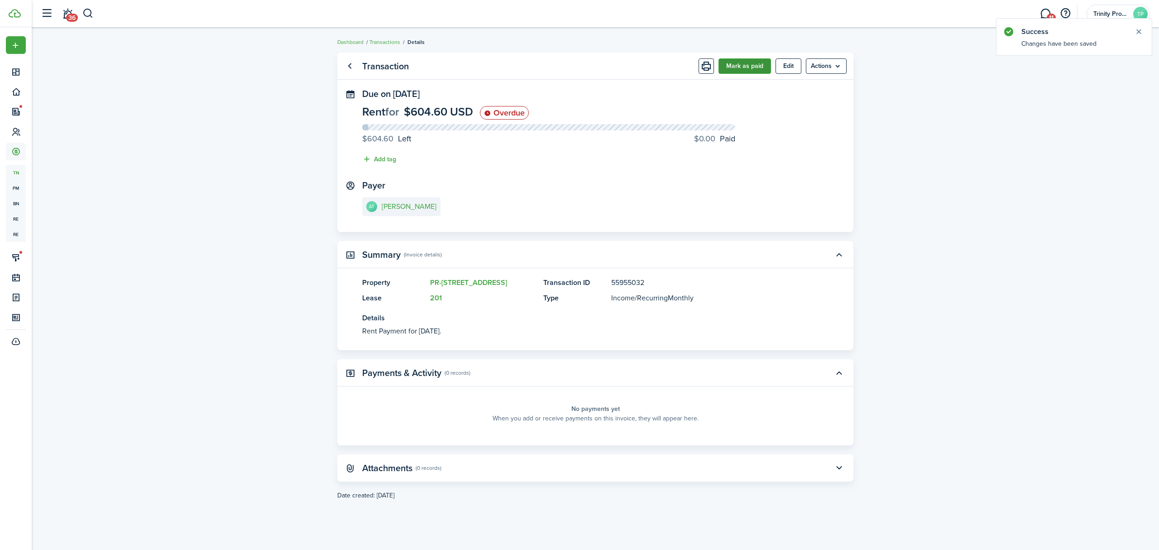
click at [756, 62] on button "Mark as paid" at bounding box center [745, 65] width 53 height 15
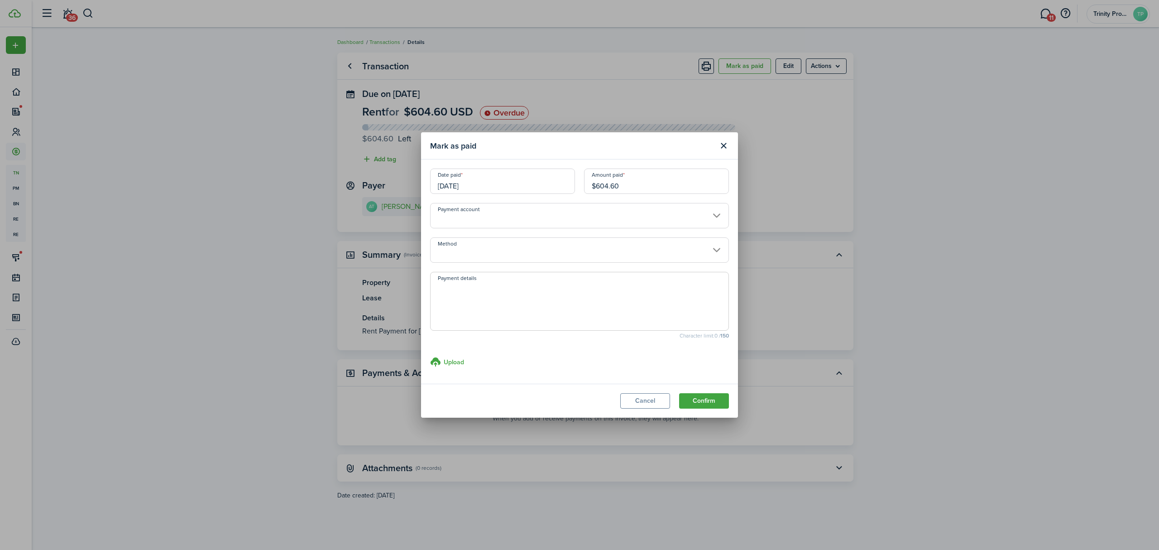
click at [510, 189] on input "[DATE]" at bounding box center [502, 180] width 145 height 25
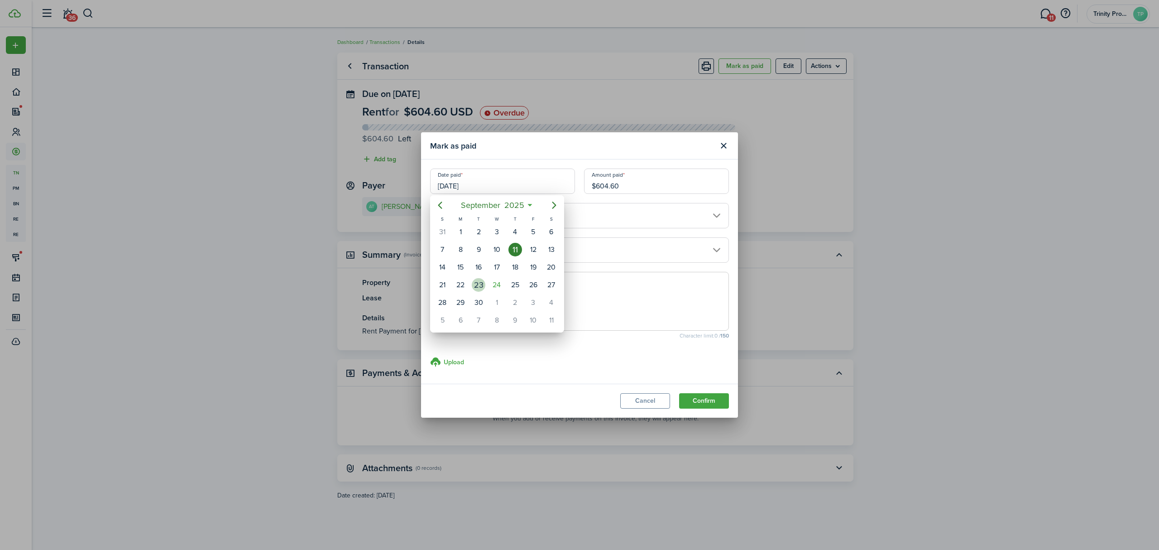
click at [480, 285] on div "23" at bounding box center [479, 285] width 14 height 14
type input "[DATE]"
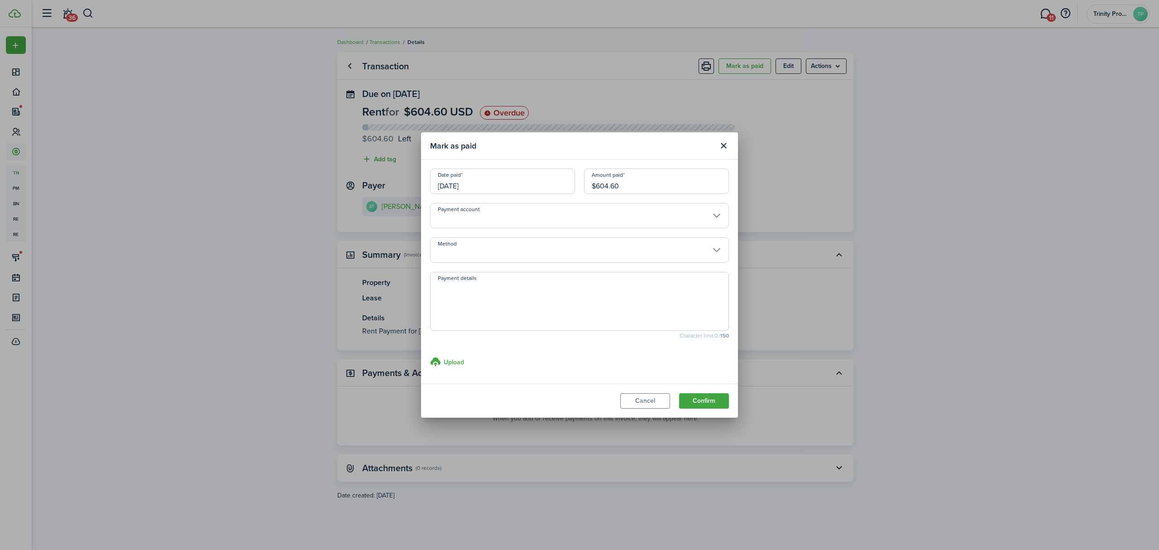
click at [544, 253] on input "Method" at bounding box center [579, 249] width 299 height 25
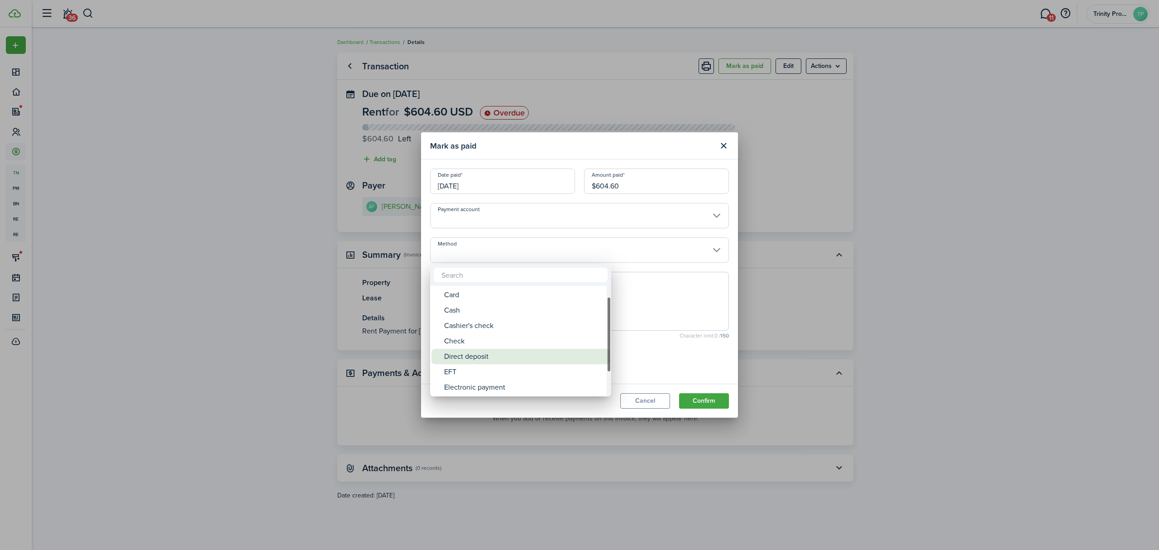
click at [478, 357] on div "Direct deposit" at bounding box center [524, 356] width 160 height 15
type input "Direct deposit"
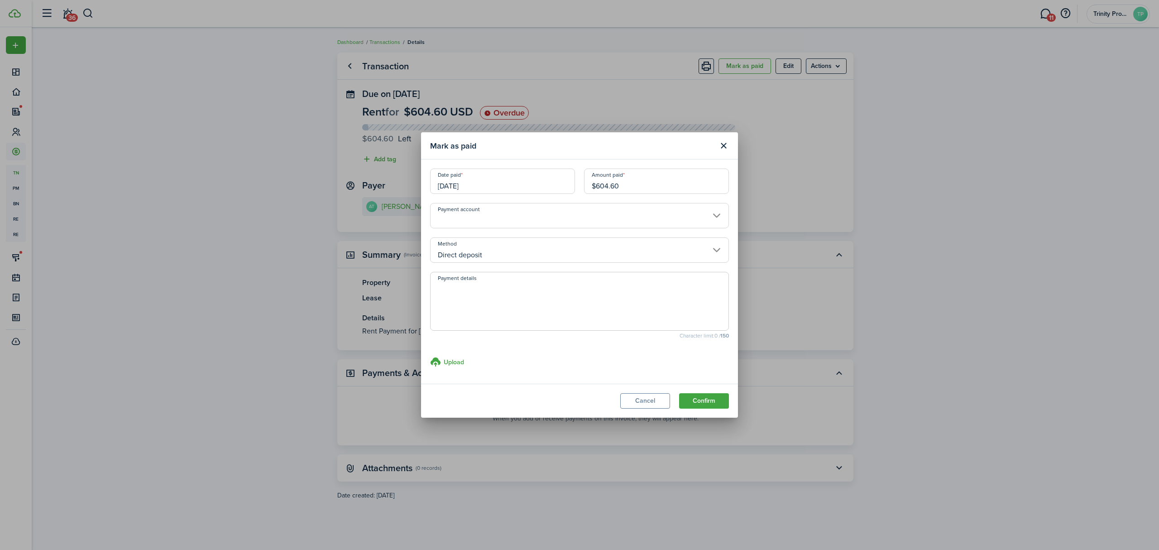
click at [514, 303] on textarea "Payment details" at bounding box center [580, 303] width 298 height 43
type textarea "PHA Prorated Sept Rent"
click at [693, 404] on button "Confirm" at bounding box center [704, 400] width 50 height 15
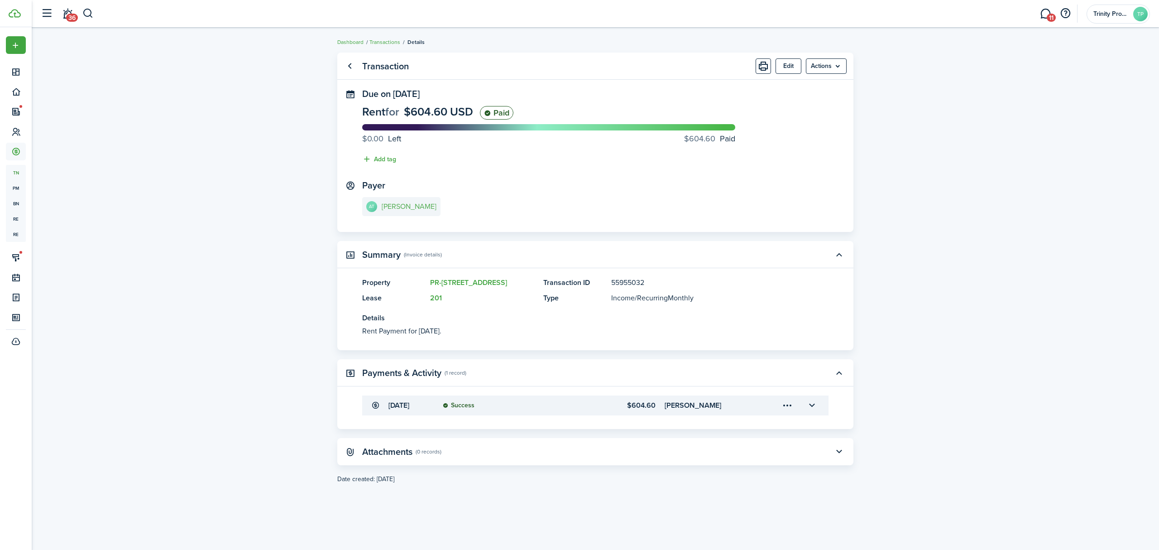
click at [400, 202] on link "AT [PERSON_NAME]" at bounding box center [401, 206] width 78 height 19
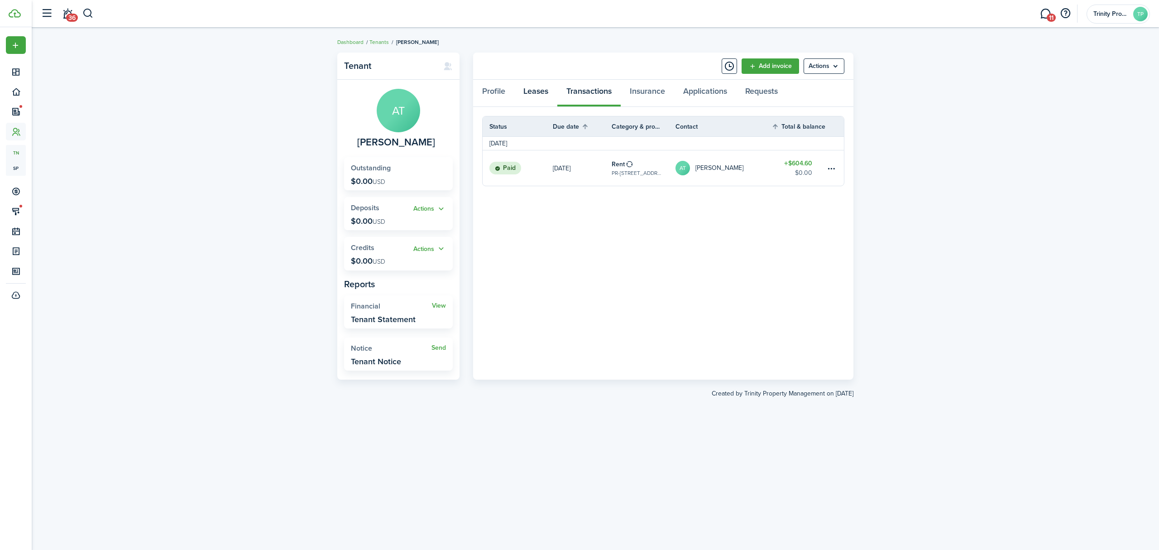
click at [533, 87] on link "Leases" at bounding box center [535, 93] width 43 height 27
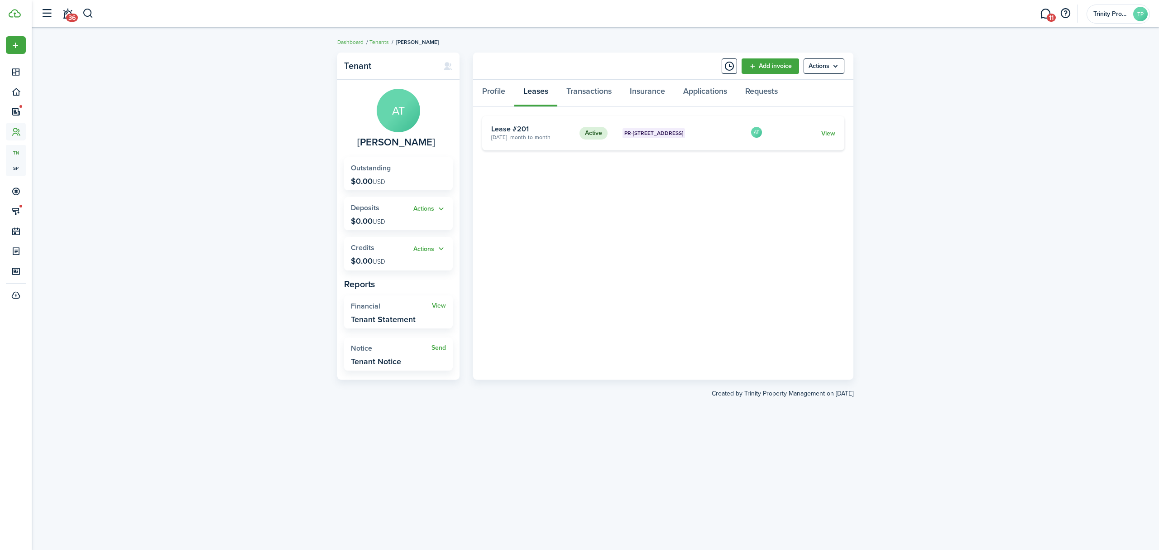
click at [551, 138] on span "Month-to-month" at bounding box center [530, 137] width 40 height 8
click at [831, 132] on link "View" at bounding box center [828, 134] width 14 height 10
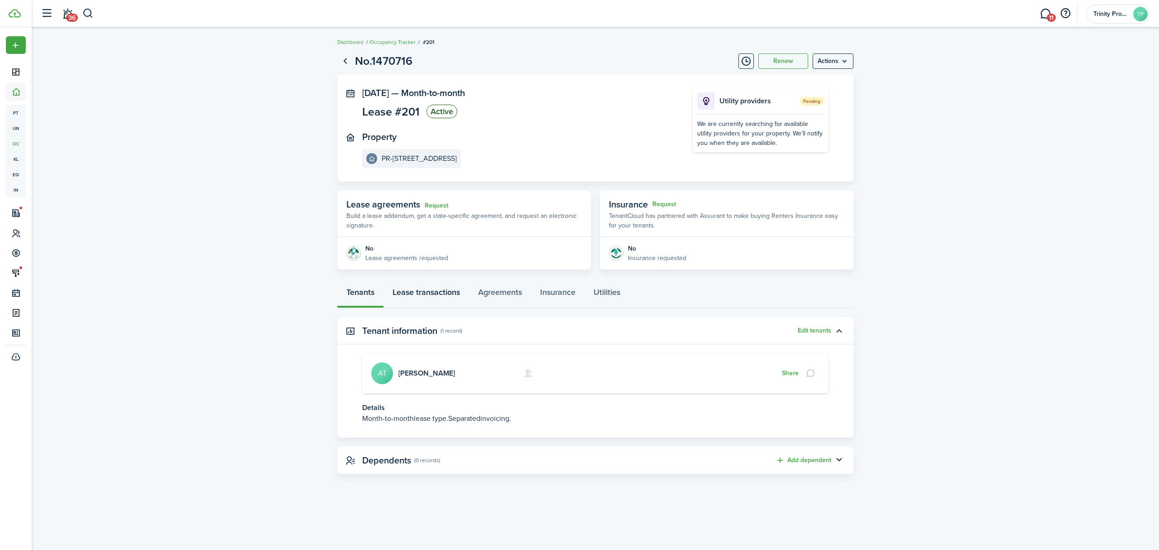
click at [431, 296] on link "Lease transactions" at bounding box center [427, 294] width 86 height 27
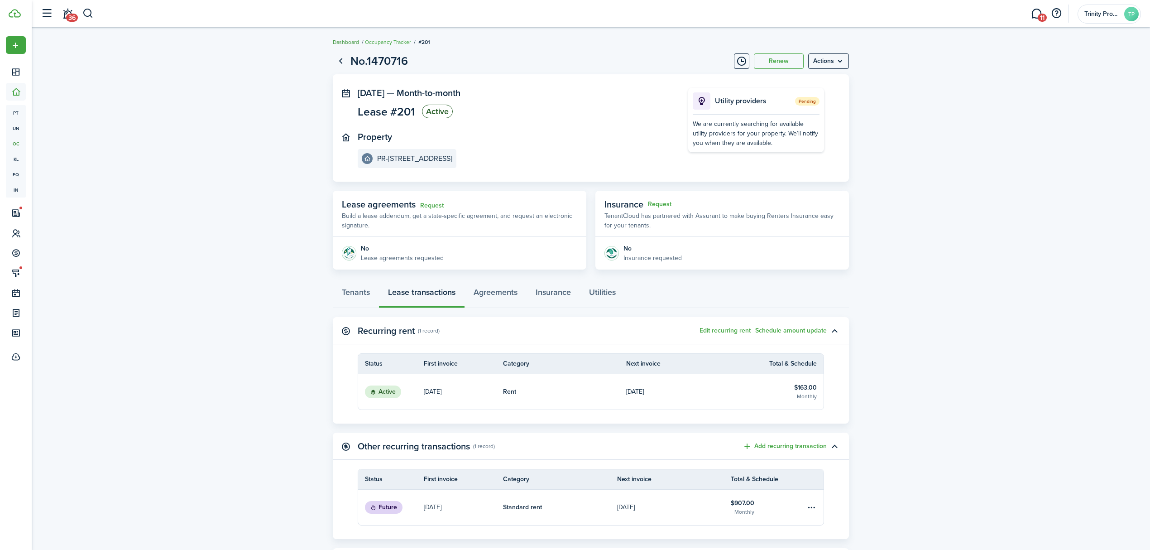
click at [350, 41] on link "Dashboard" at bounding box center [346, 42] width 26 height 8
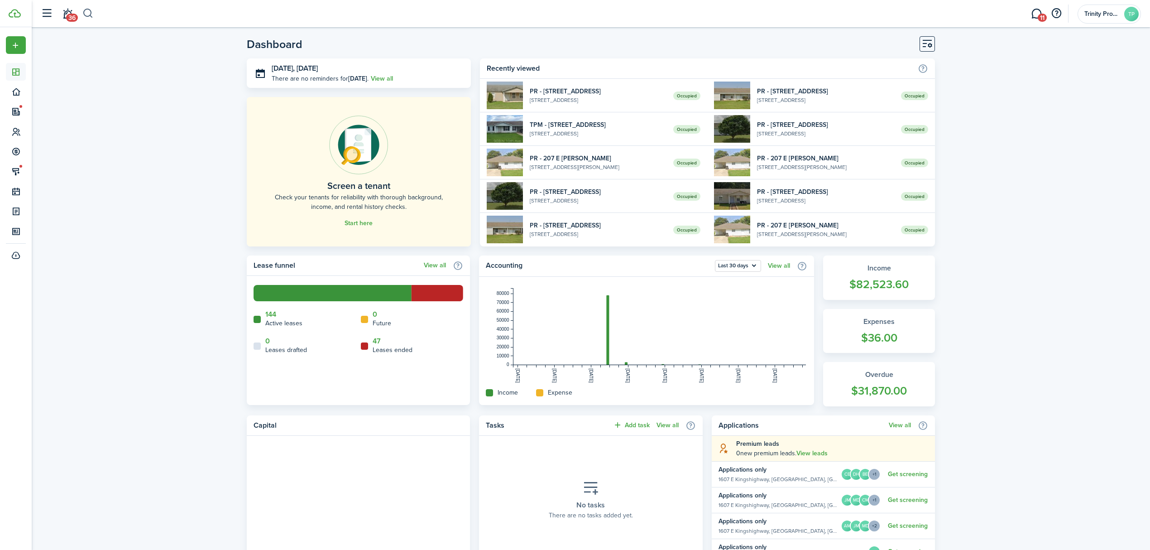
click at [85, 16] on button "button" at bounding box center [87, 13] width 11 height 15
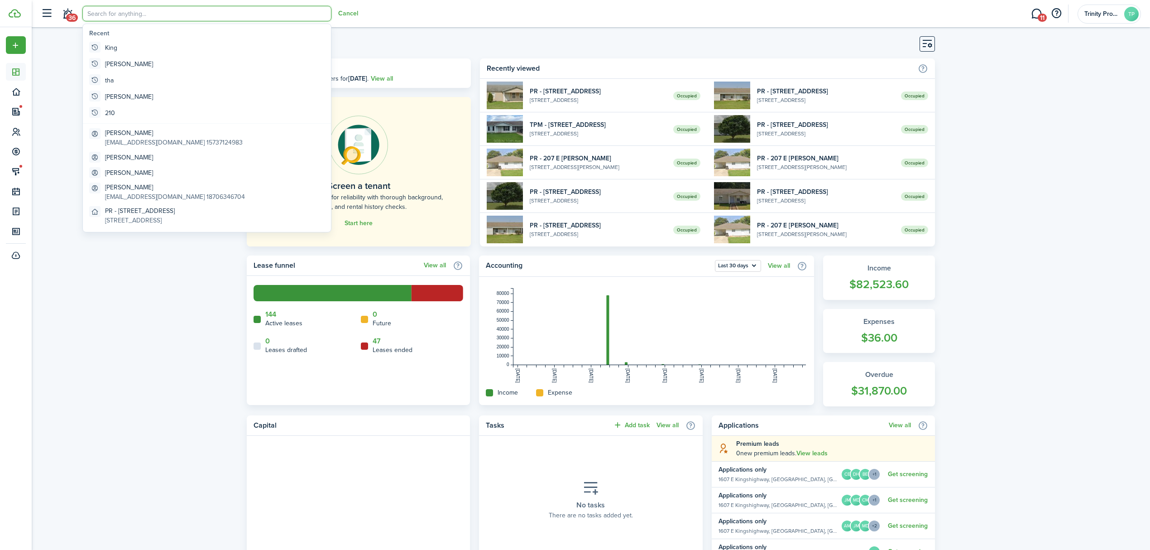
click at [113, 13] on input "search" at bounding box center [206, 13] width 249 height 15
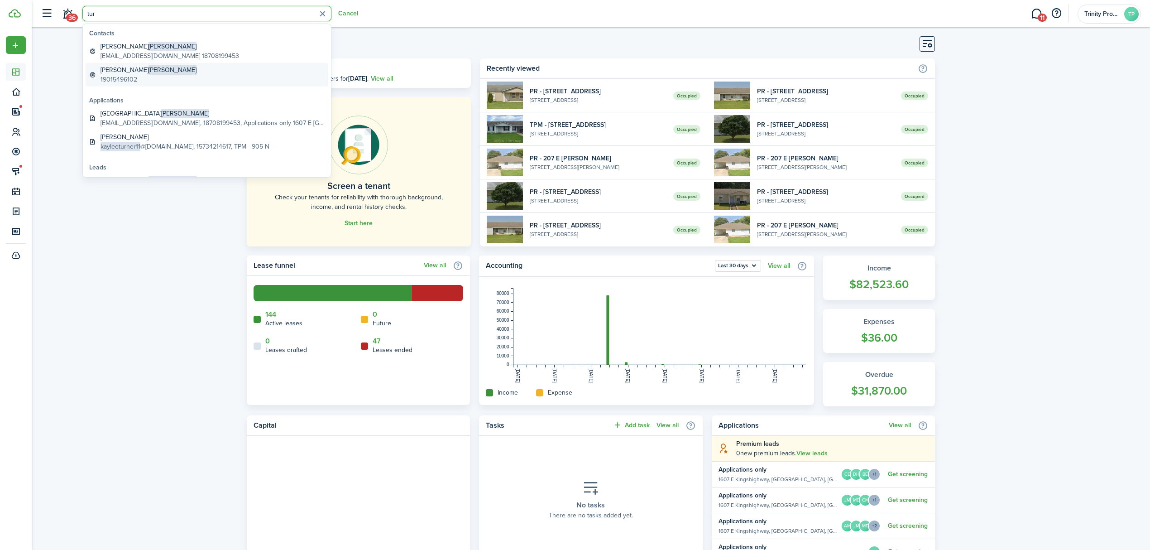
type input "tur"
click at [115, 72] on global-search-item-title "[PERSON_NAME]" at bounding box center [149, 70] width 96 height 10
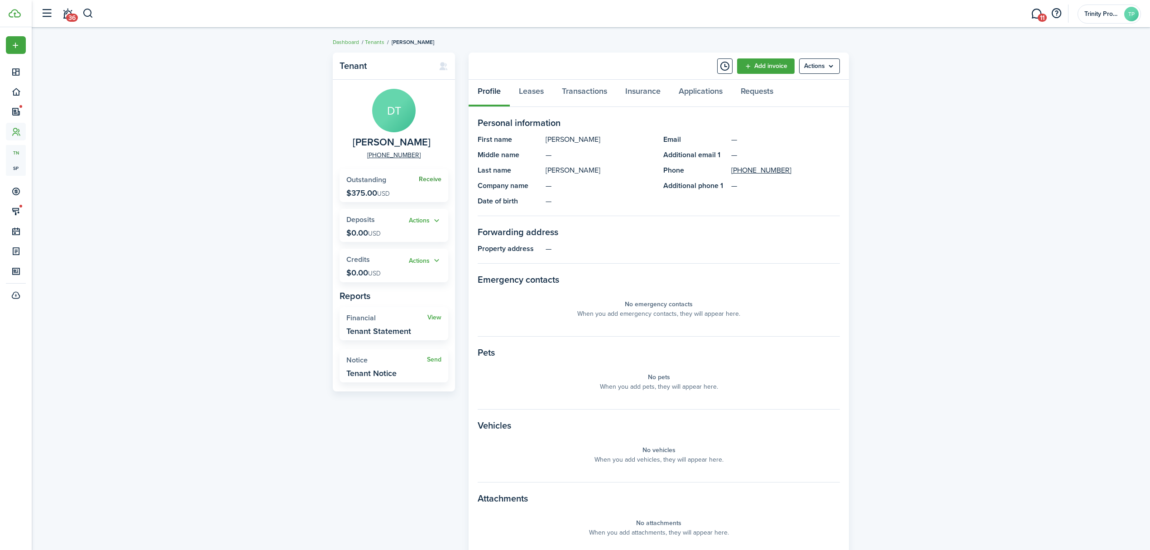
click at [430, 177] on link "Receive" at bounding box center [430, 179] width 23 height 7
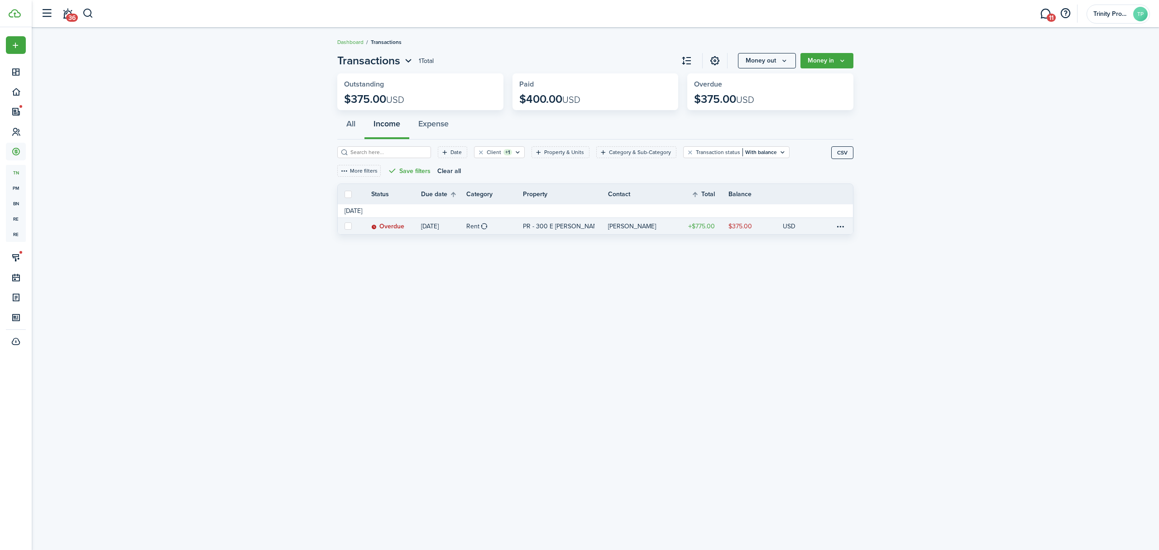
click at [345, 227] on label at bounding box center [348, 225] width 7 height 7
click at [345, 226] on input "checkbox" at bounding box center [344, 226] width 0 height 0
checkbox input "true"
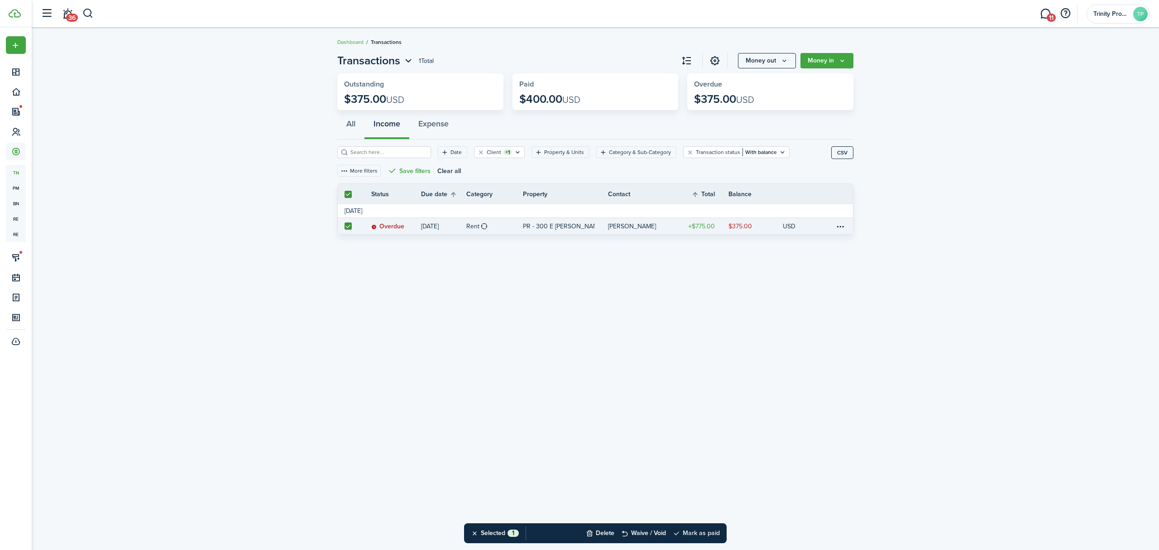
click at [696, 532] on button "Mark as paid" at bounding box center [696, 533] width 47 height 20
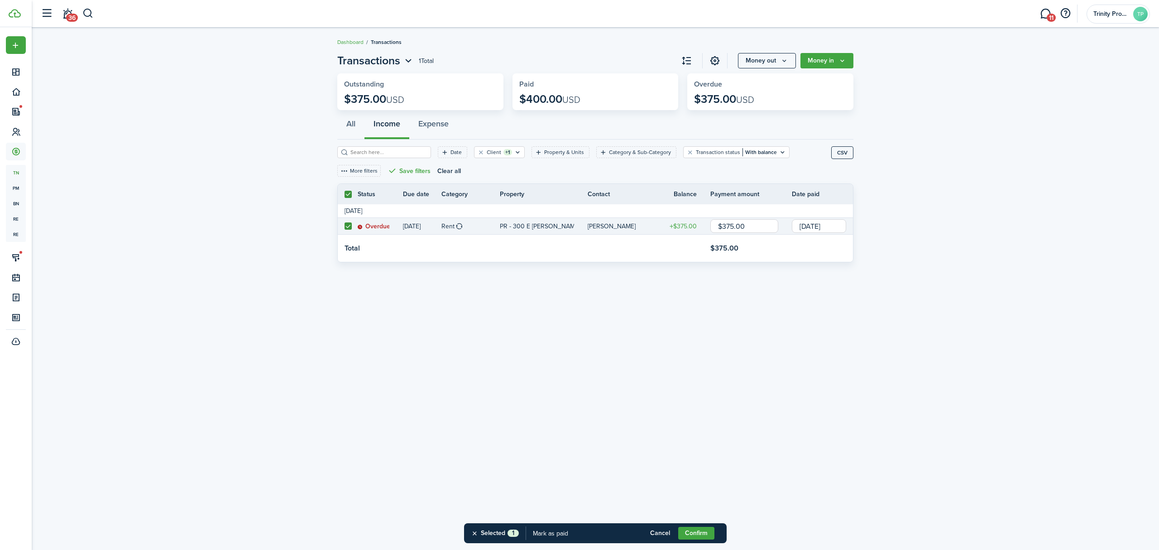
click at [822, 225] on input "[DATE]" at bounding box center [819, 226] width 54 height 14
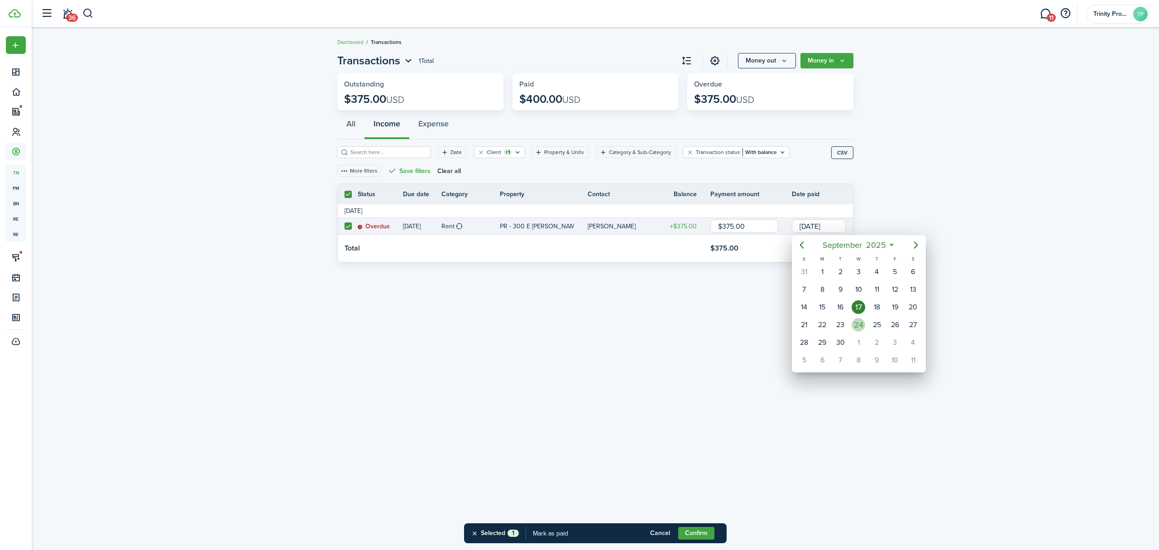
click at [854, 327] on div "24" at bounding box center [859, 325] width 14 height 14
type input "[DATE]"
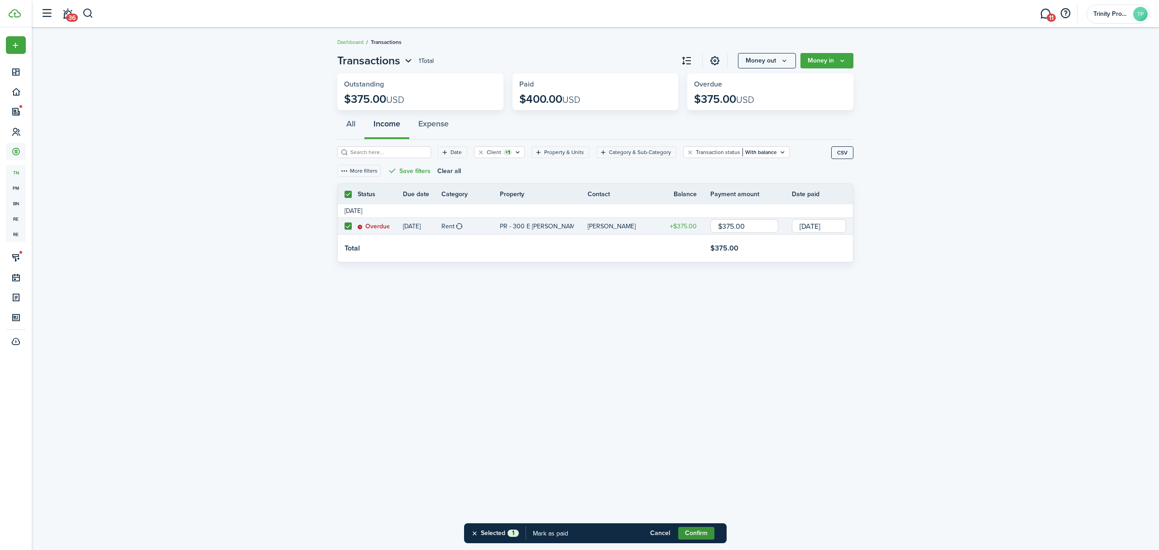
click at [687, 531] on button "Confirm" at bounding box center [696, 533] width 36 height 13
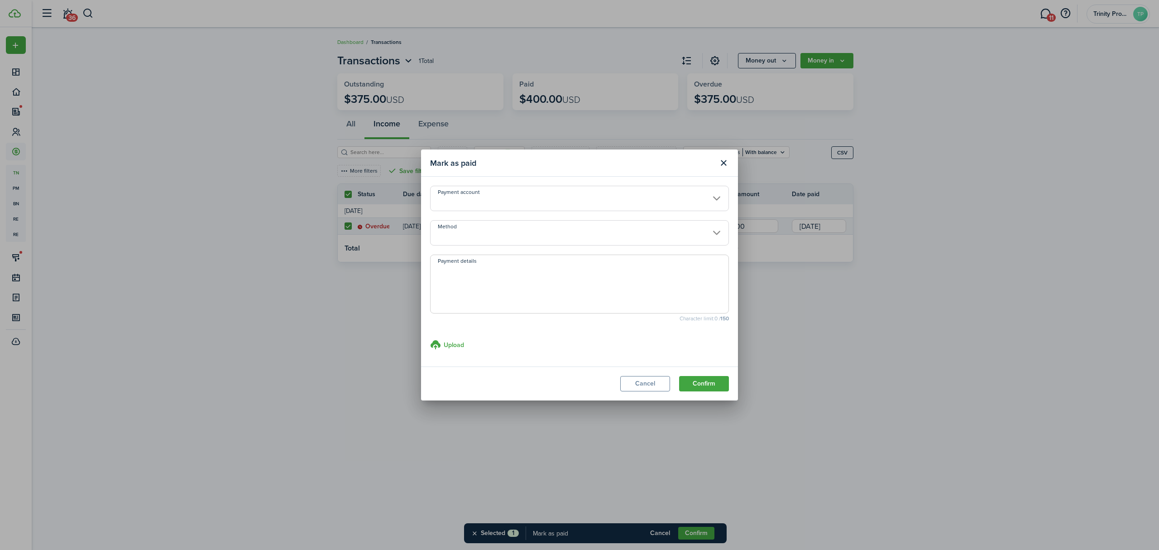
click at [636, 238] on input "Method" at bounding box center [579, 232] width 299 height 25
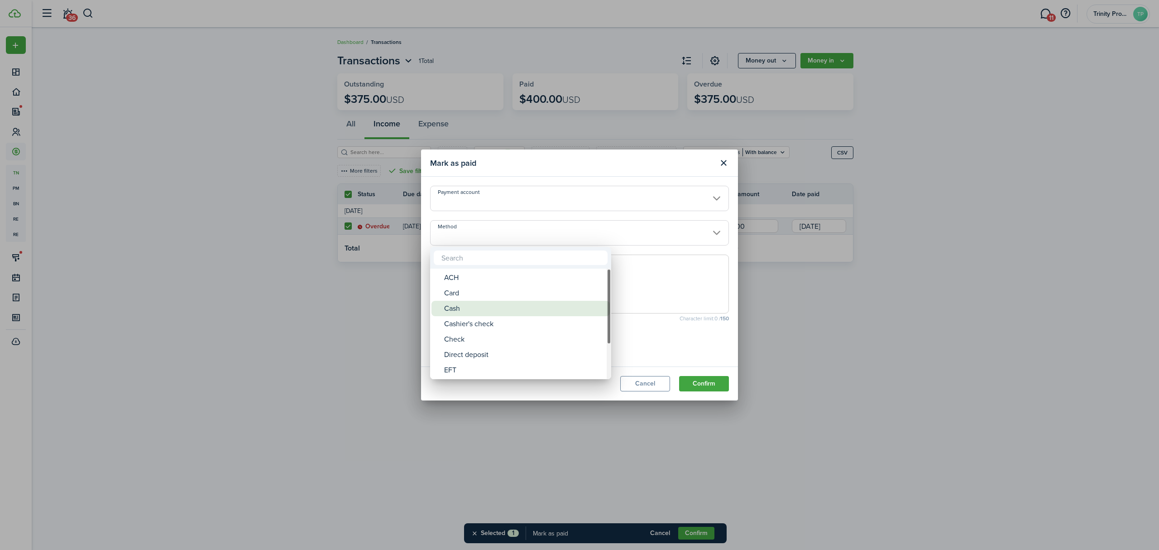
click at [499, 310] on div "Cash" at bounding box center [524, 308] width 160 height 15
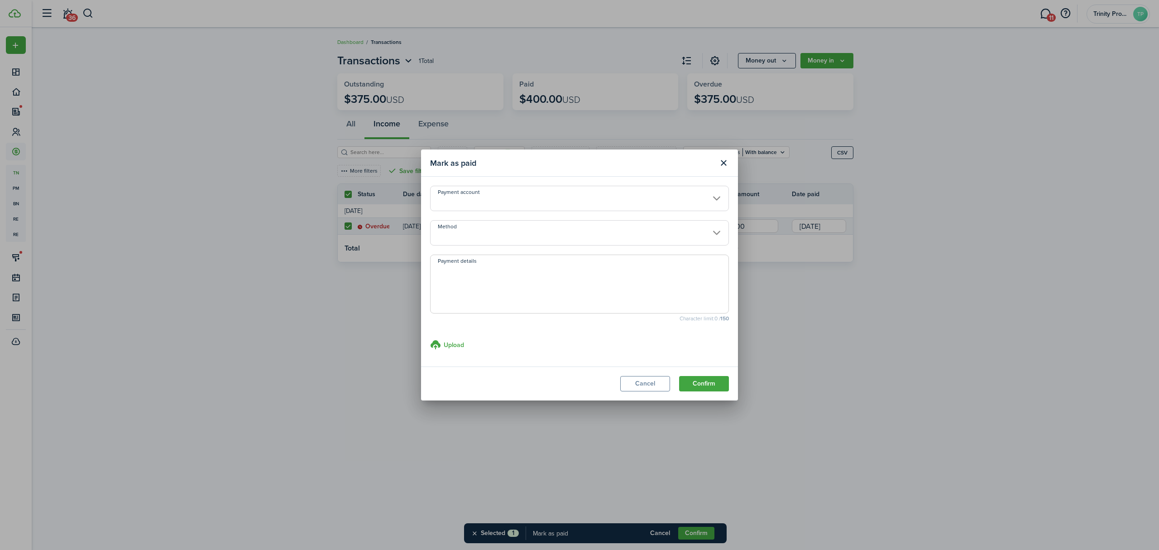
type input "Cash"
click at [706, 389] on button "Confirm" at bounding box center [704, 383] width 50 height 15
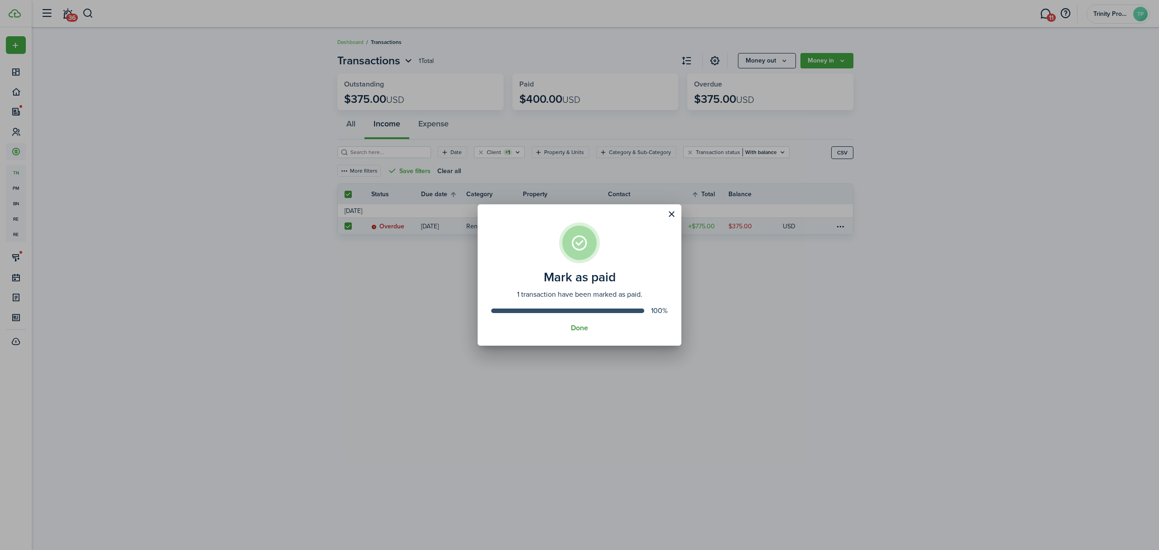
click at [580, 327] on button "Done" at bounding box center [579, 328] width 17 height 8
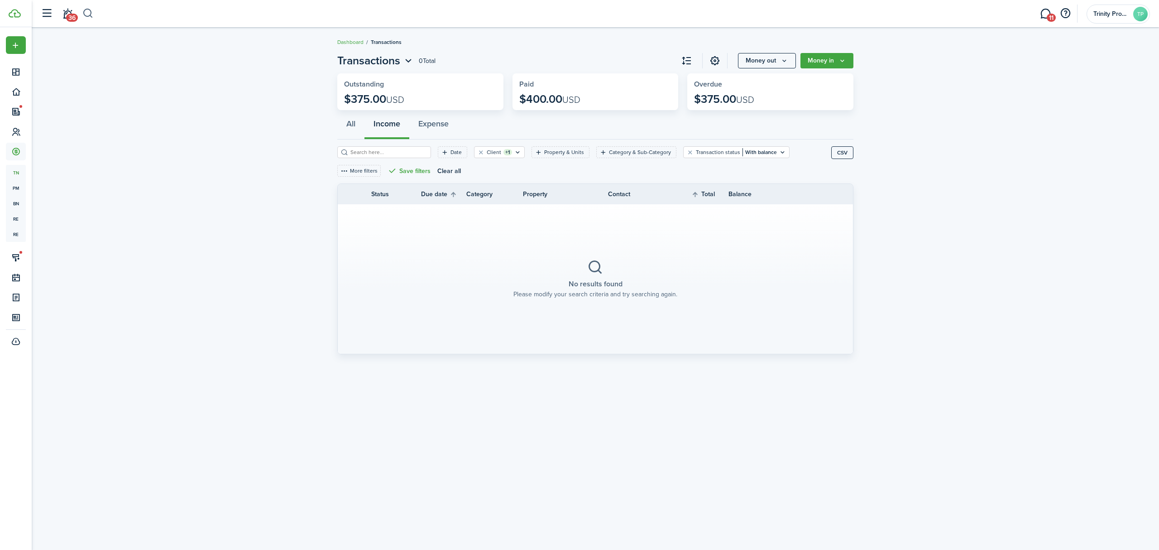
click at [91, 17] on button "button" at bounding box center [87, 13] width 11 height 15
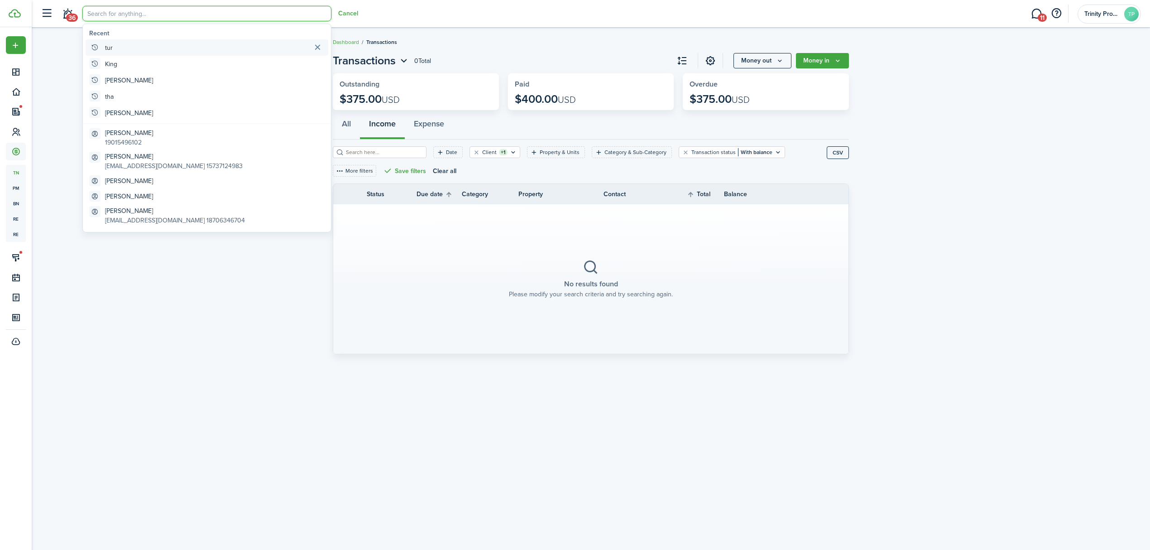
click at [116, 47] on global-search-item "tur" at bounding box center [207, 47] width 243 height 16
type input "tur"
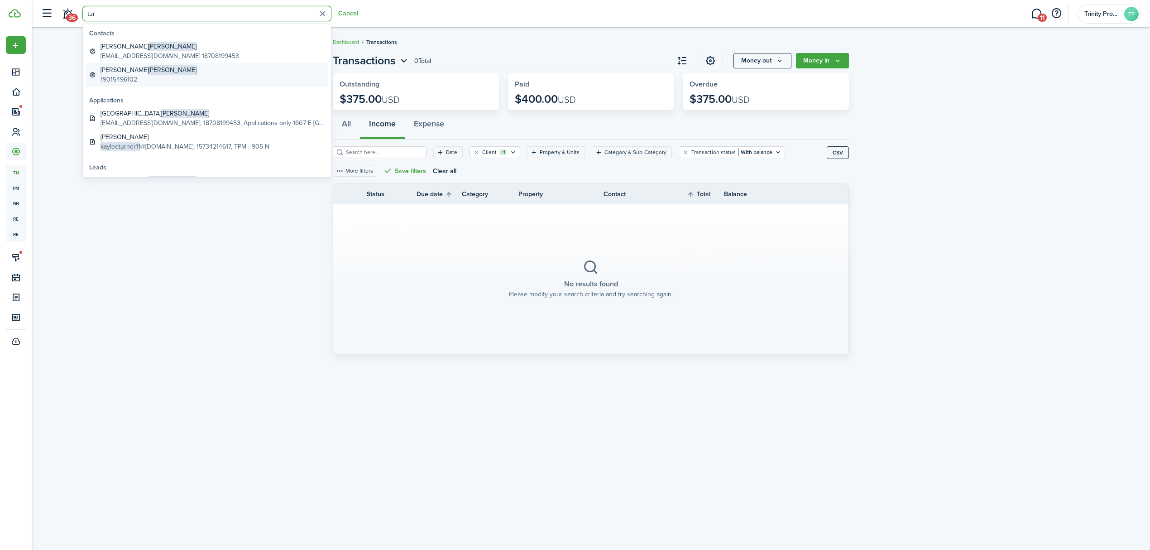
click at [151, 73] on link "[PERSON_NAME] 19015496102" at bounding box center [207, 75] width 243 height 24
